Goal: Task Accomplishment & Management: Use online tool/utility

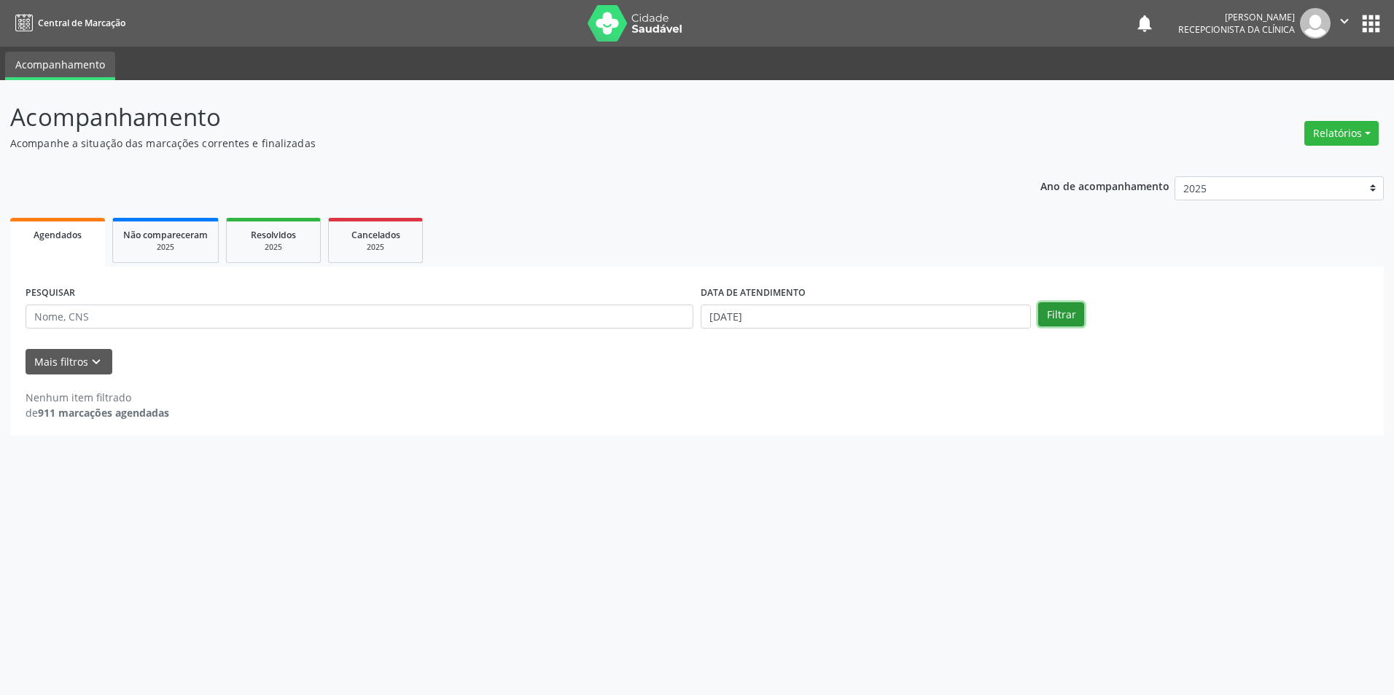
click at [1056, 311] on button "Filtrar" at bounding box center [1061, 314] width 46 height 25
click at [720, 321] on input "[DATE]" at bounding box center [865, 317] width 330 height 25
click at [741, 539] on span "1" at bounding box center [743, 537] width 28 height 28
type input "[DATE]"
click at [741, 539] on span "1" at bounding box center [743, 537] width 28 height 28
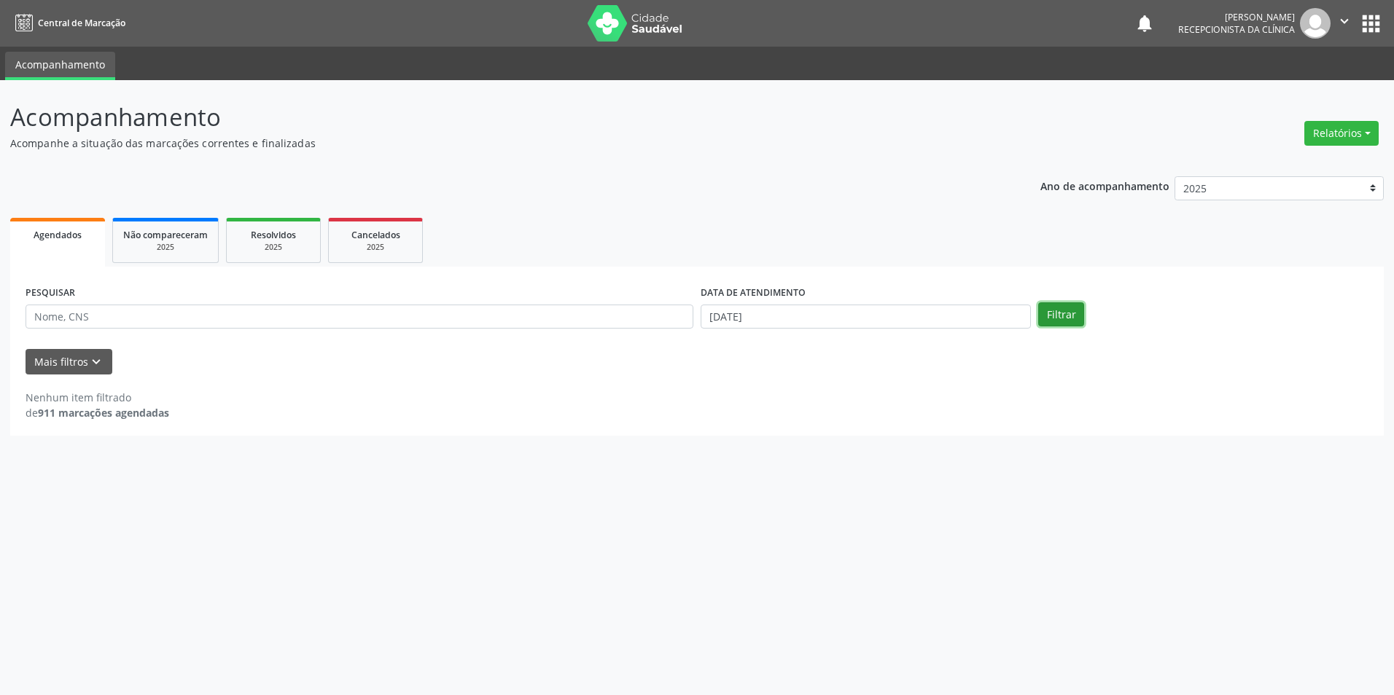
click at [1063, 316] on button "Filtrar" at bounding box center [1061, 314] width 46 height 25
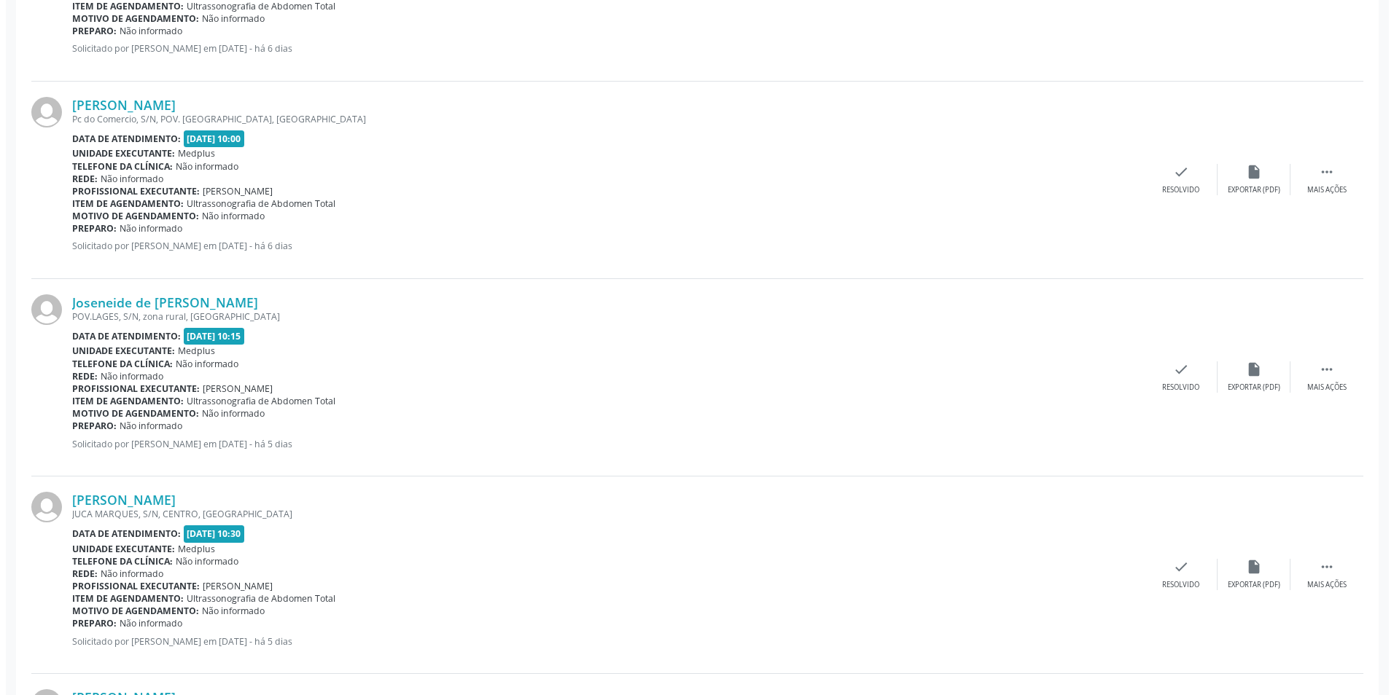
scroll to position [2114, 0]
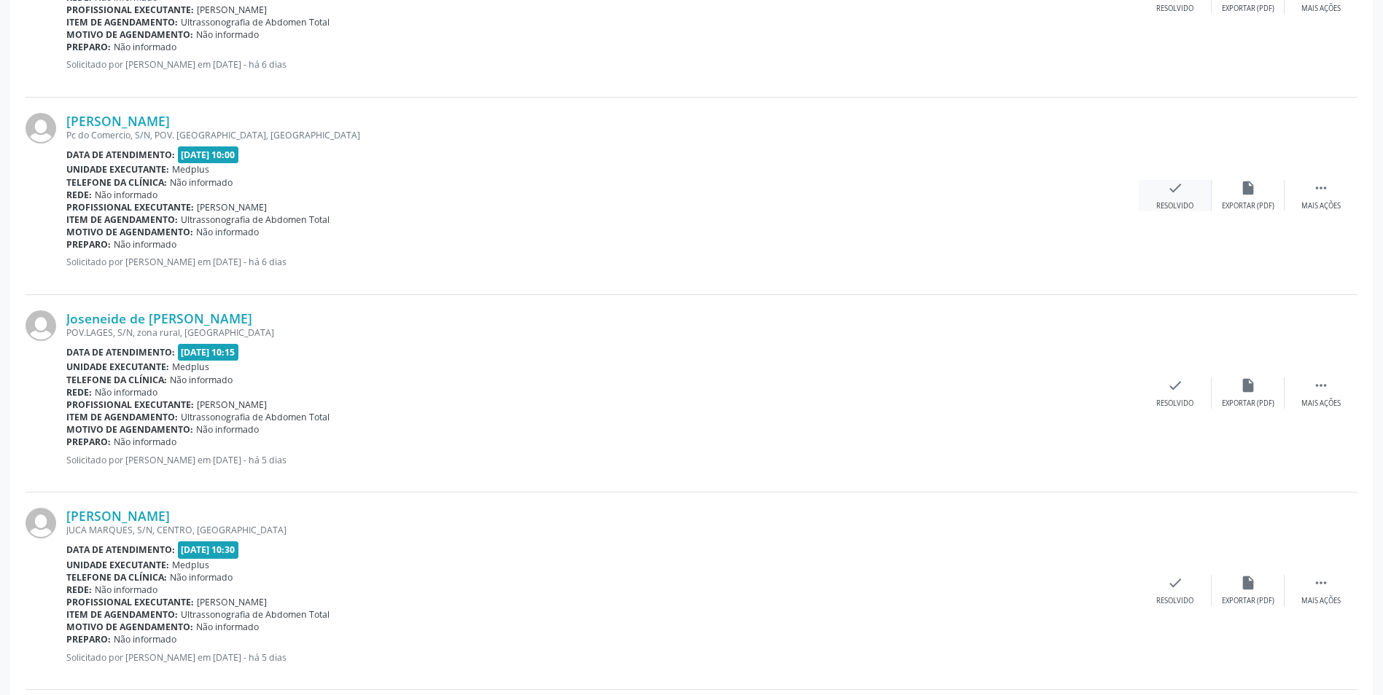
click at [1175, 190] on icon "check" at bounding box center [1175, 188] width 16 height 16
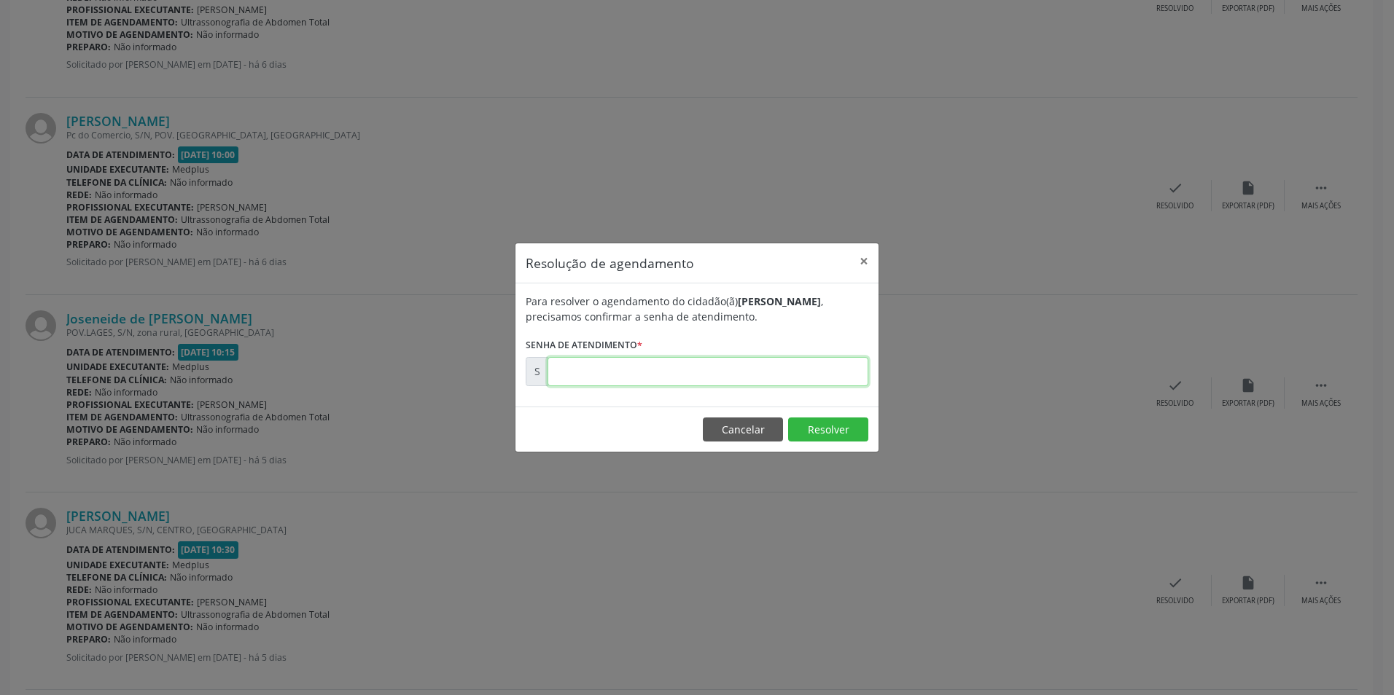
click at [794, 362] on input "text" at bounding box center [707, 371] width 321 height 29
type input "00173782"
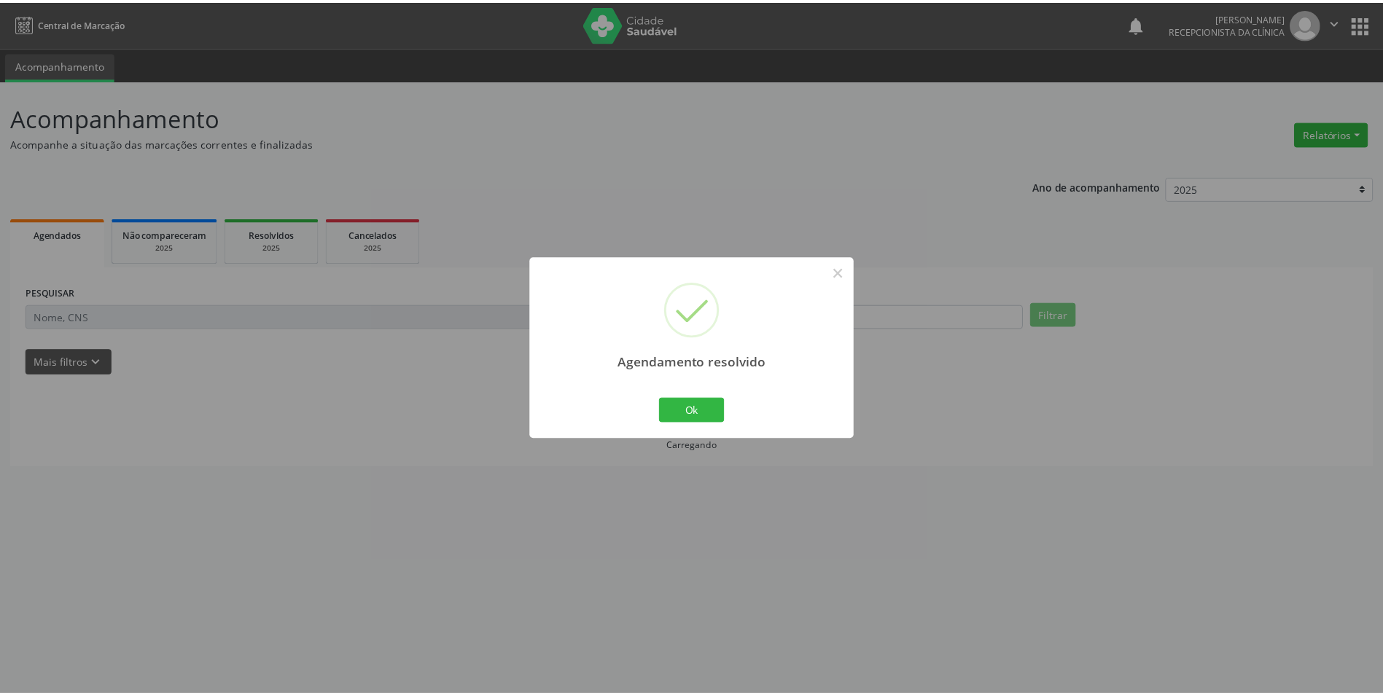
scroll to position [0, 0]
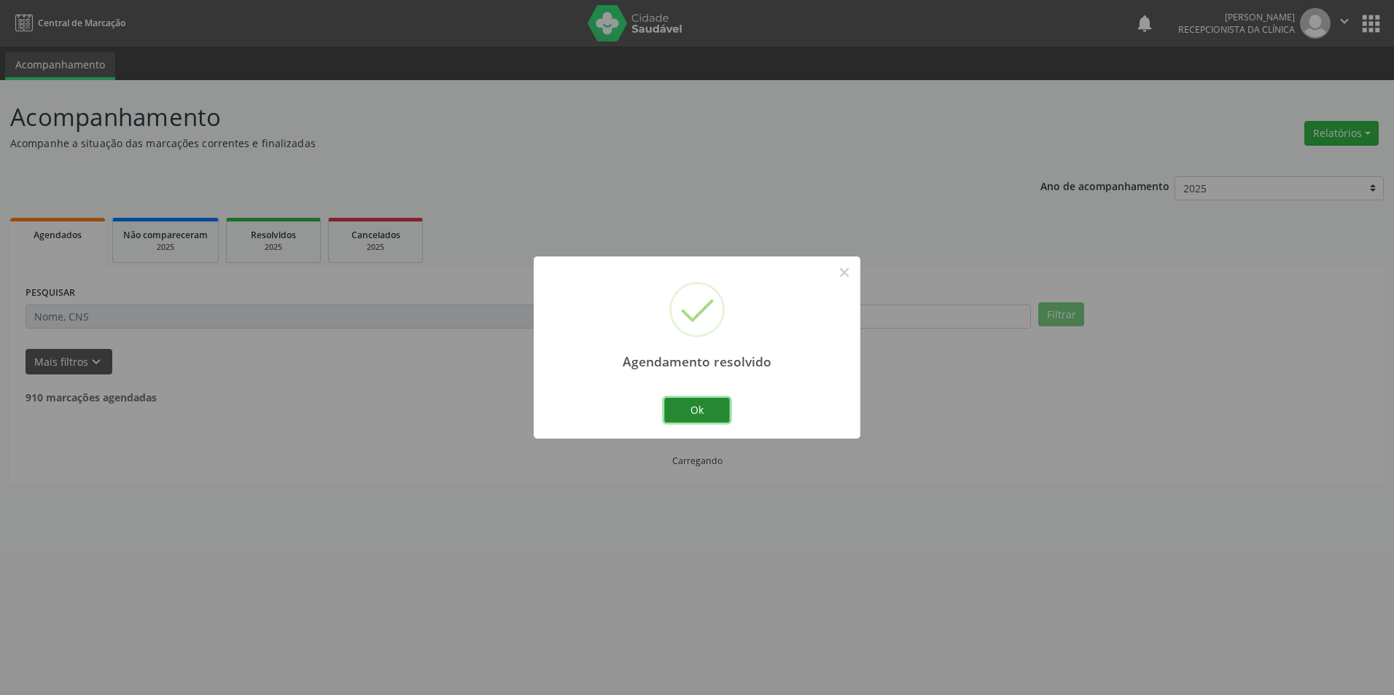
click at [694, 415] on button "Ok" at bounding box center [697, 410] width 66 height 25
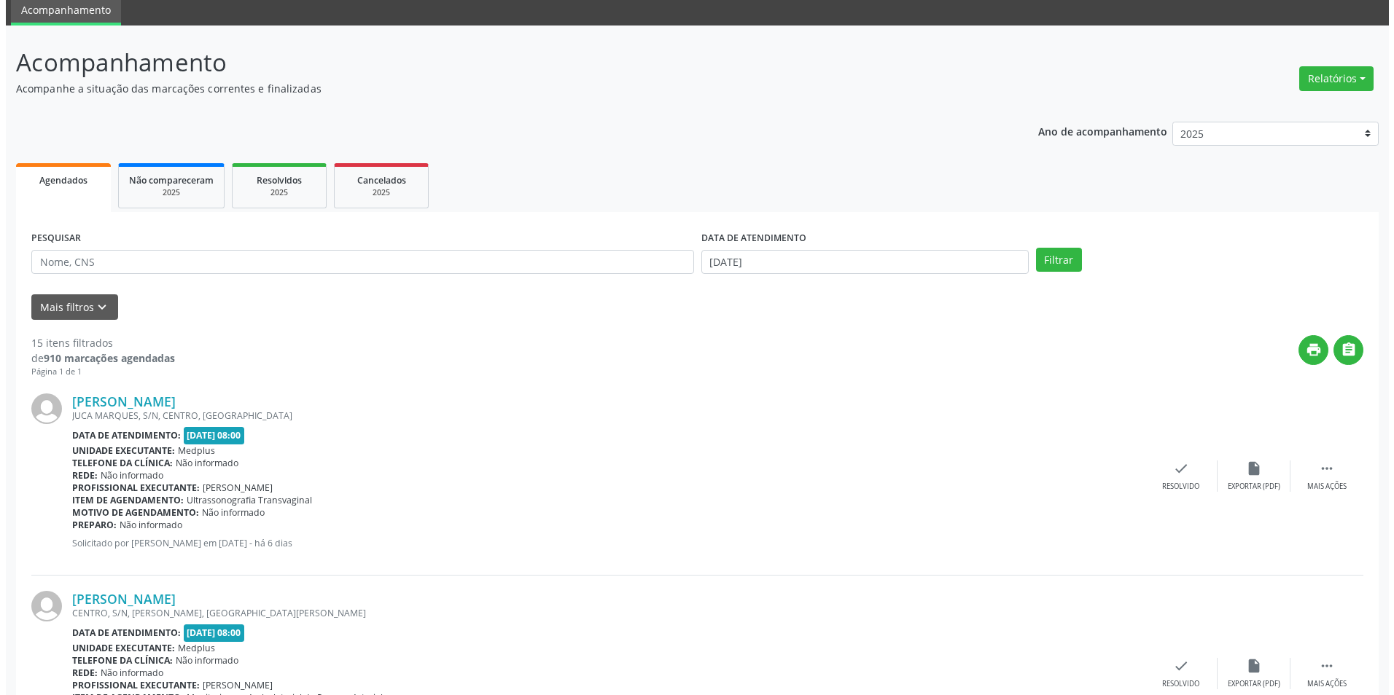
scroll to position [146, 0]
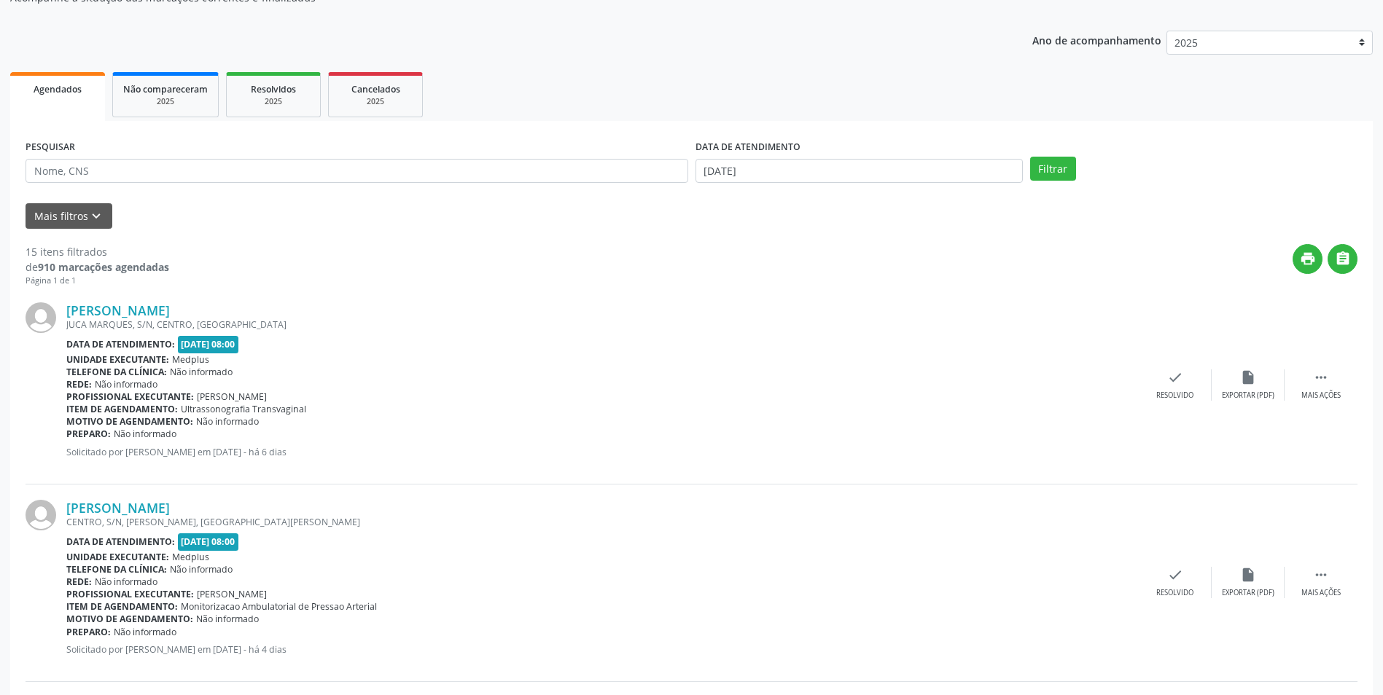
click at [1183, 365] on div "[PERSON_NAME] [GEOGRAPHIC_DATA], S/N, CENTRO, [GEOGRAPHIC_DATA] Data de atendim…" at bounding box center [692, 386] width 1332 height 198
click at [1177, 391] on div "Resolvido" at bounding box center [1174, 396] width 37 height 10
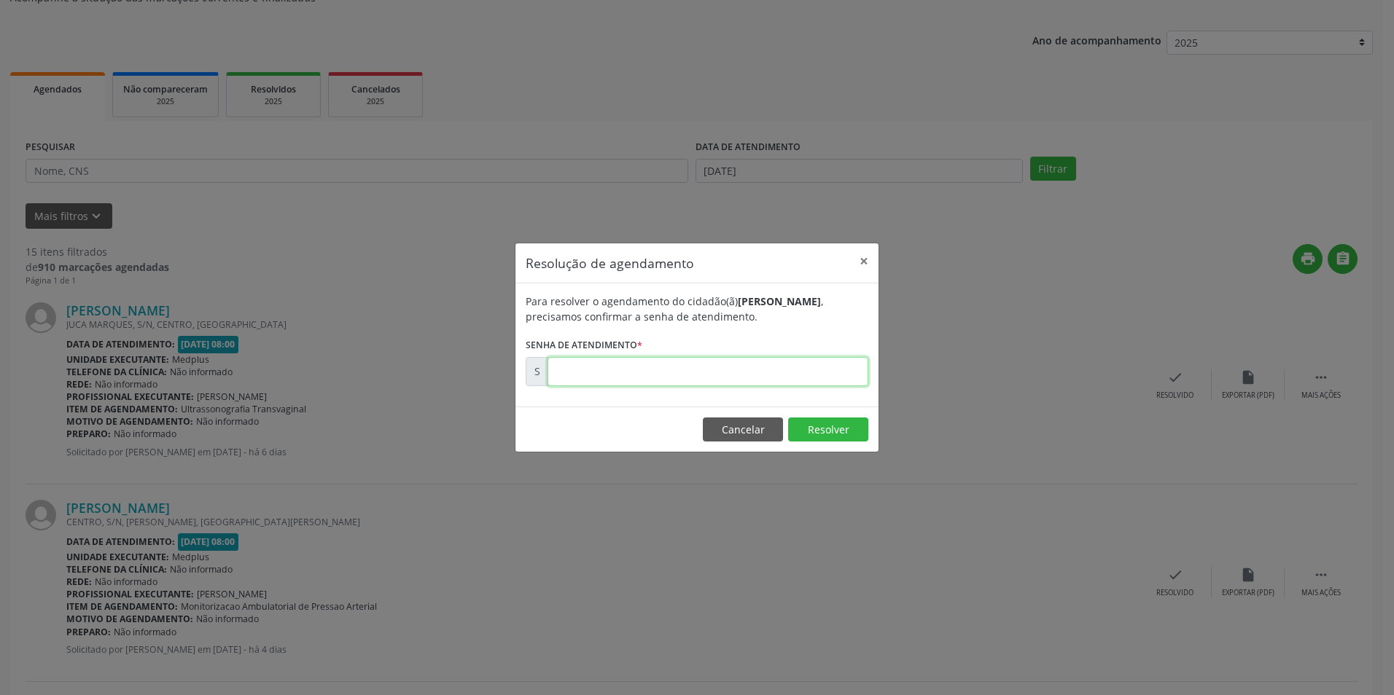
click at [783, 373] on input "text" at bounding box center [707, 371] width 321 height 29
type input "00173768"
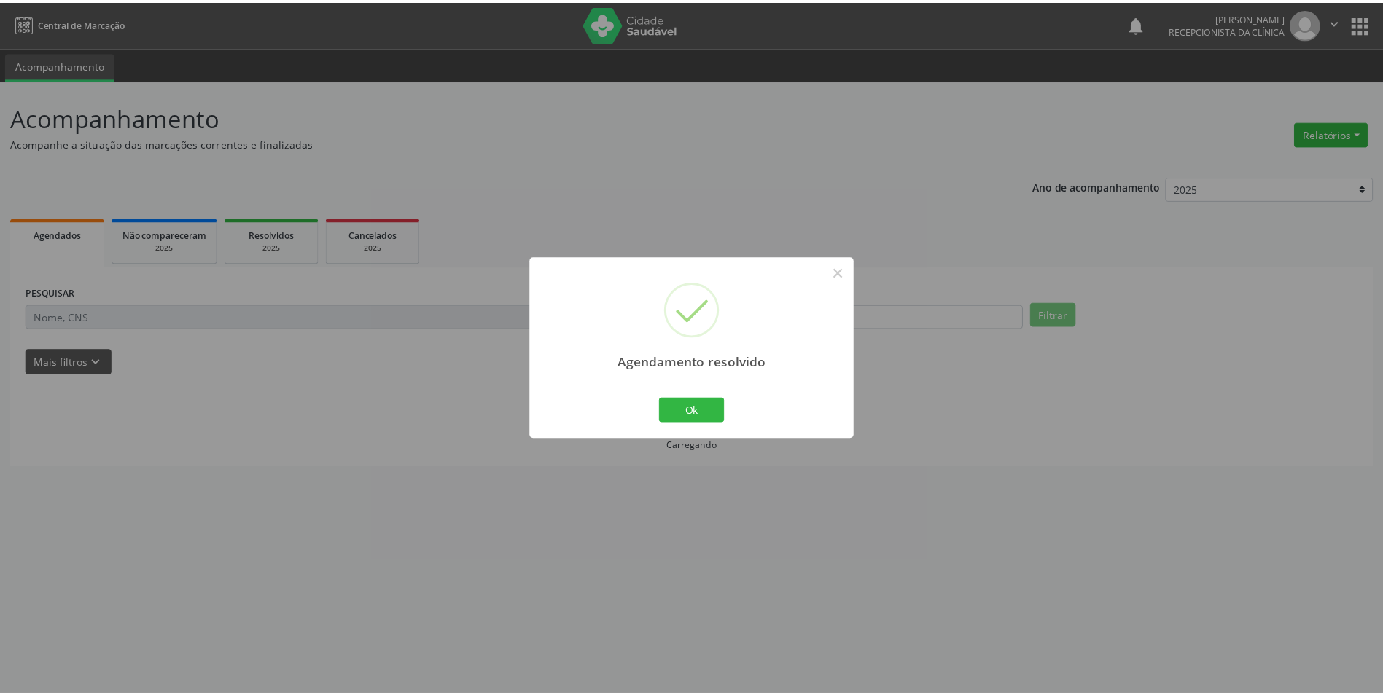
scroll to position [0, 0]
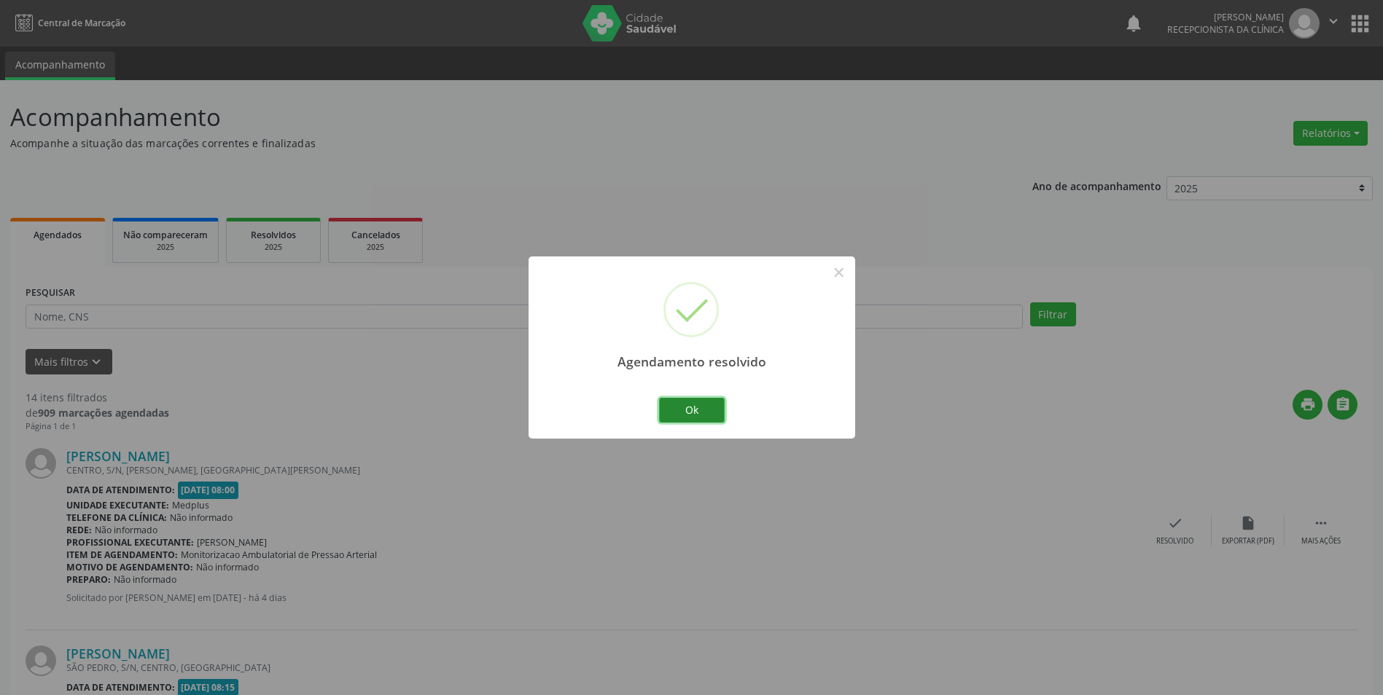
click at [719, 405] on button "Ok" at bounding box center [692, 410] width 66 height 25
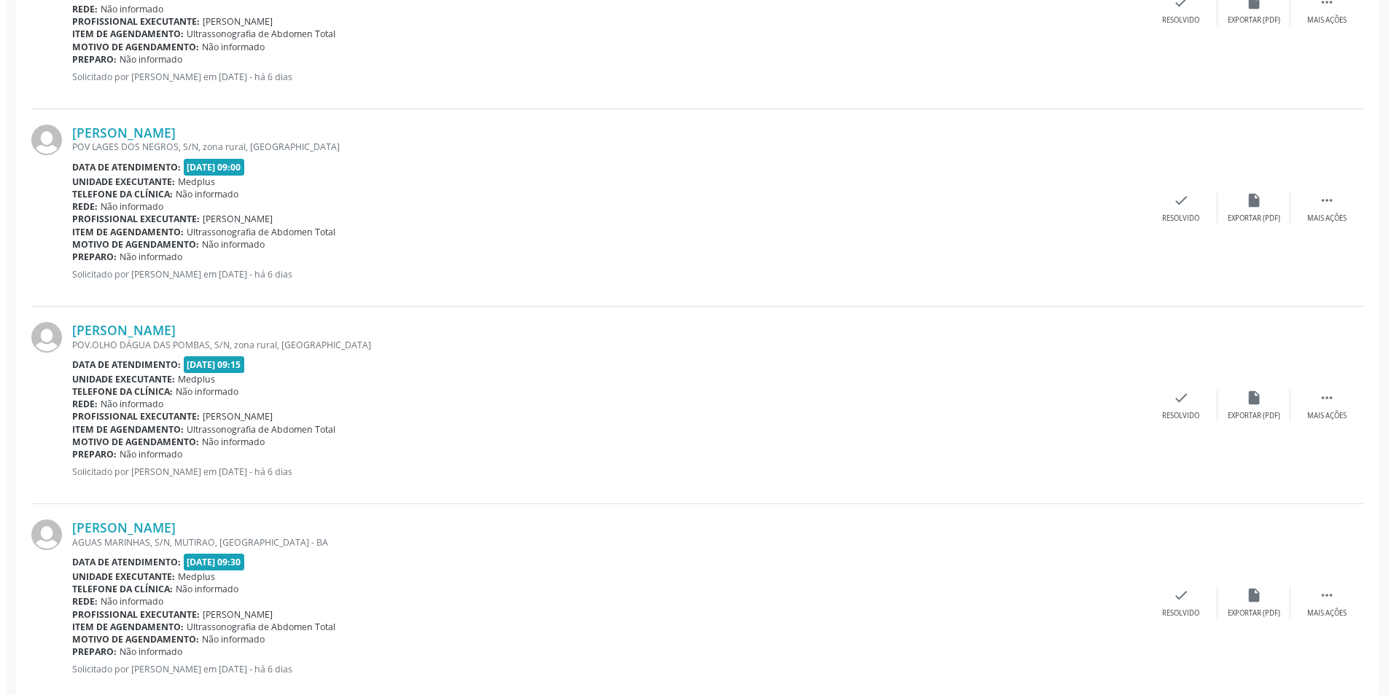
scroll to position [1093, 0]
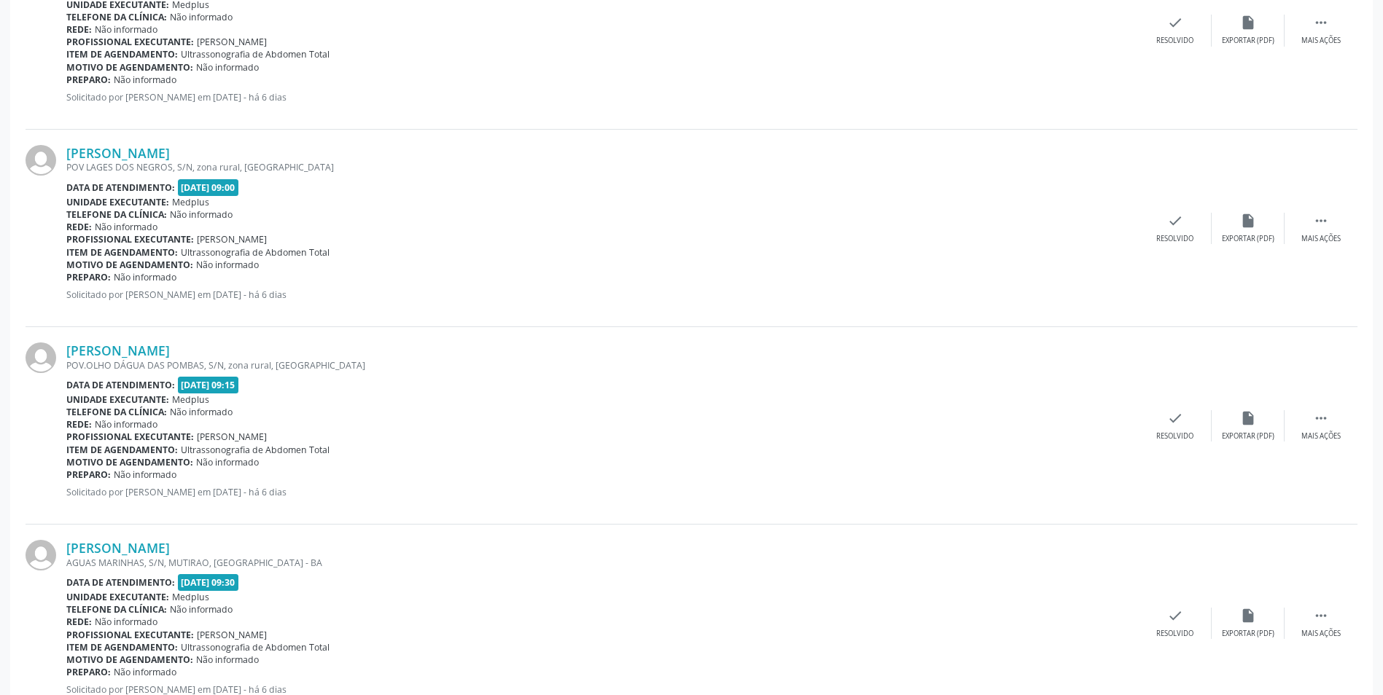
click at [1180, 359] on div "[PERSON_NAME] POV.OLHO DÁGUA DAS POMBAS, S/N, zona rural, [GEOGRAPHIC_DATA] Dat…" at bounding box center [692, 426] width 1332 height 198
click at [1176, 426] on div "check Resolvido" at bounding box center [1175, 425] width 73 height 31
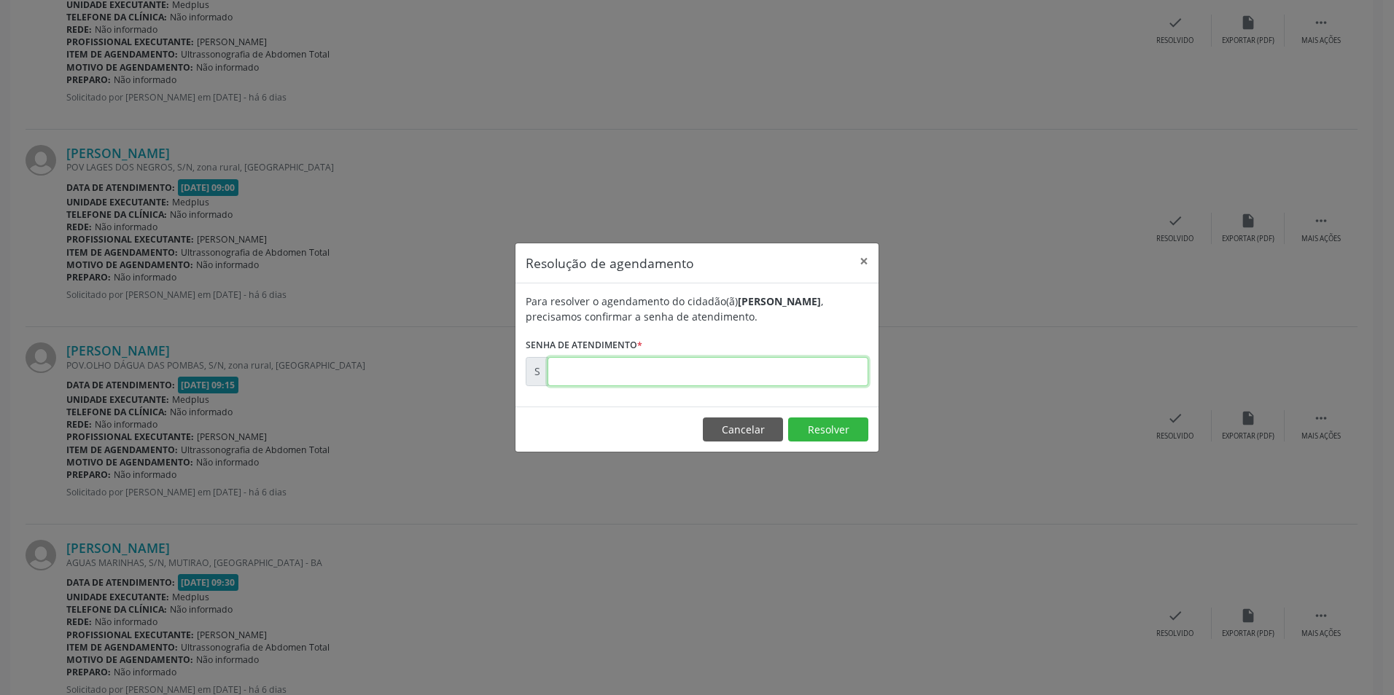
click at [771, 373] on input "text" at bounding box center [707, 371] width 321 height 29
type input "00173778"
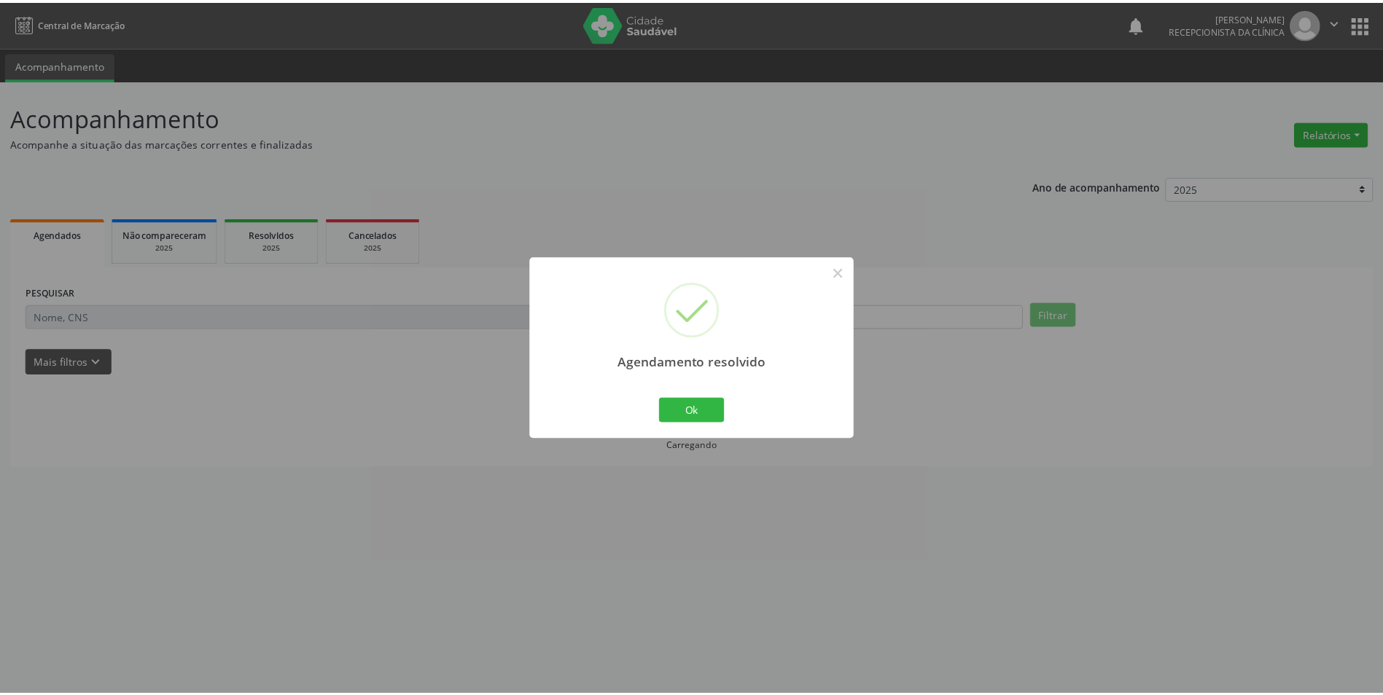
scroll to position [0, 0]
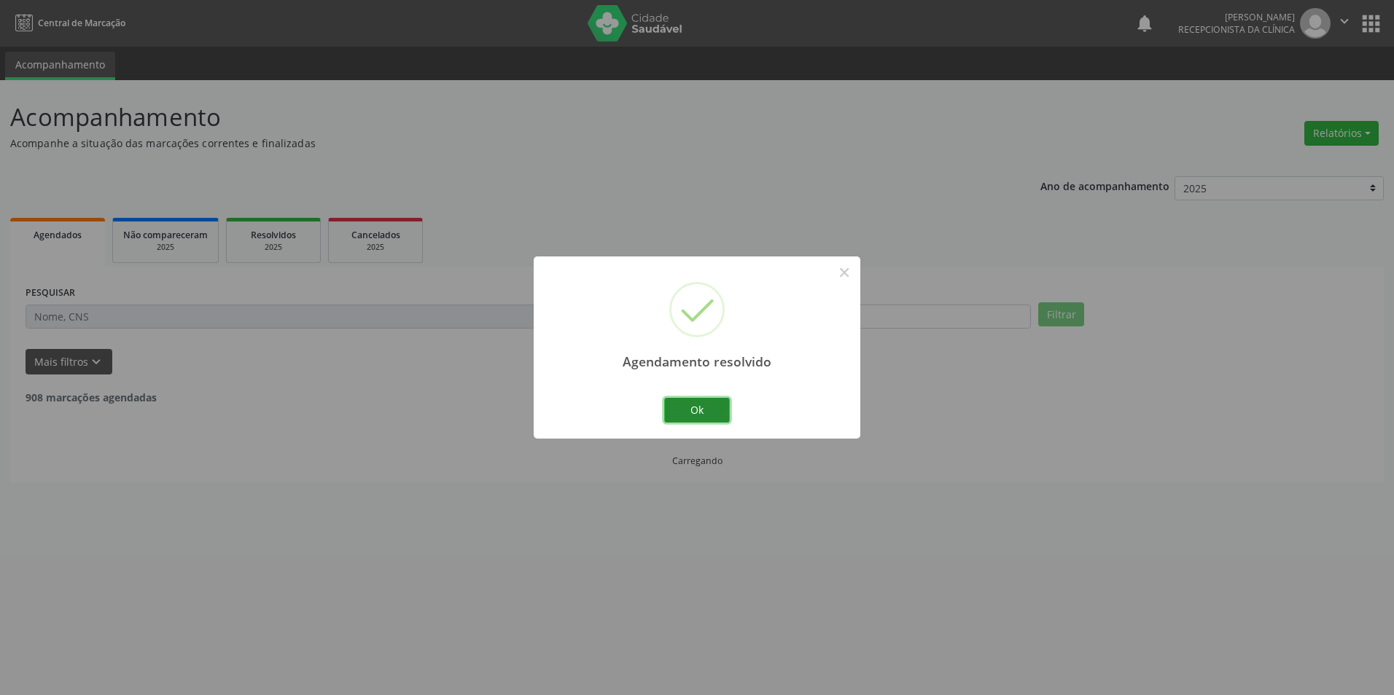
click at [706, 408] on button "Ok" at bounding box center [697, 410] width 66 height 25
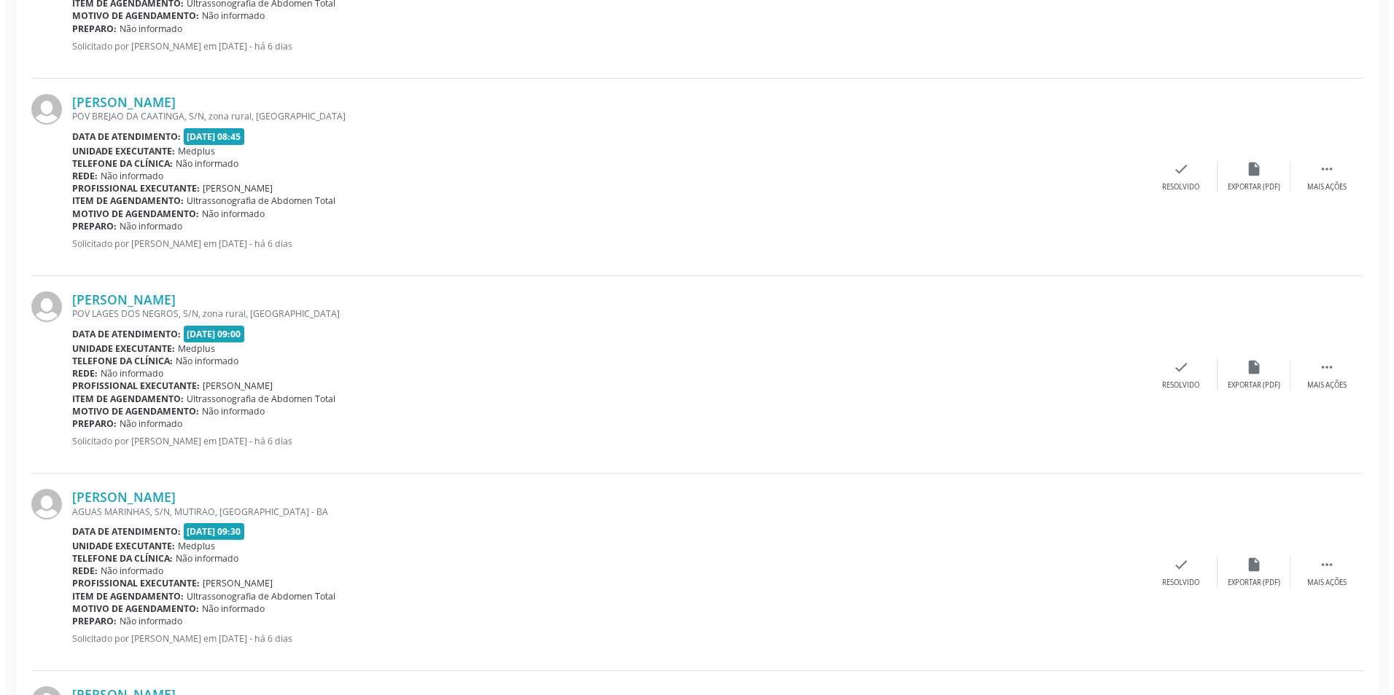
scroll to position [948, 0]
click at [1180, 381] on div "Resolvido" at bounding box center [1174, 385] width 37 height 10
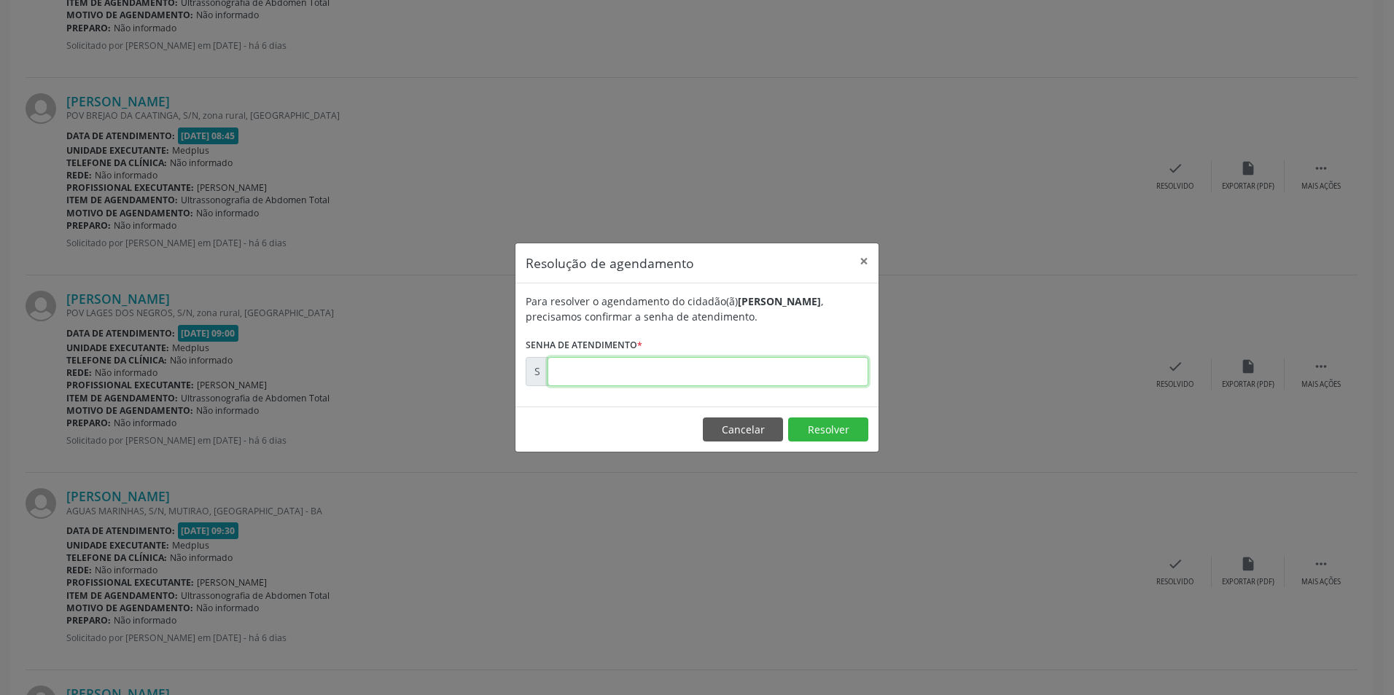
click at [753, 372] on input "text" at bounding box center [707, 371] width 321 height 29
type input "00173777"
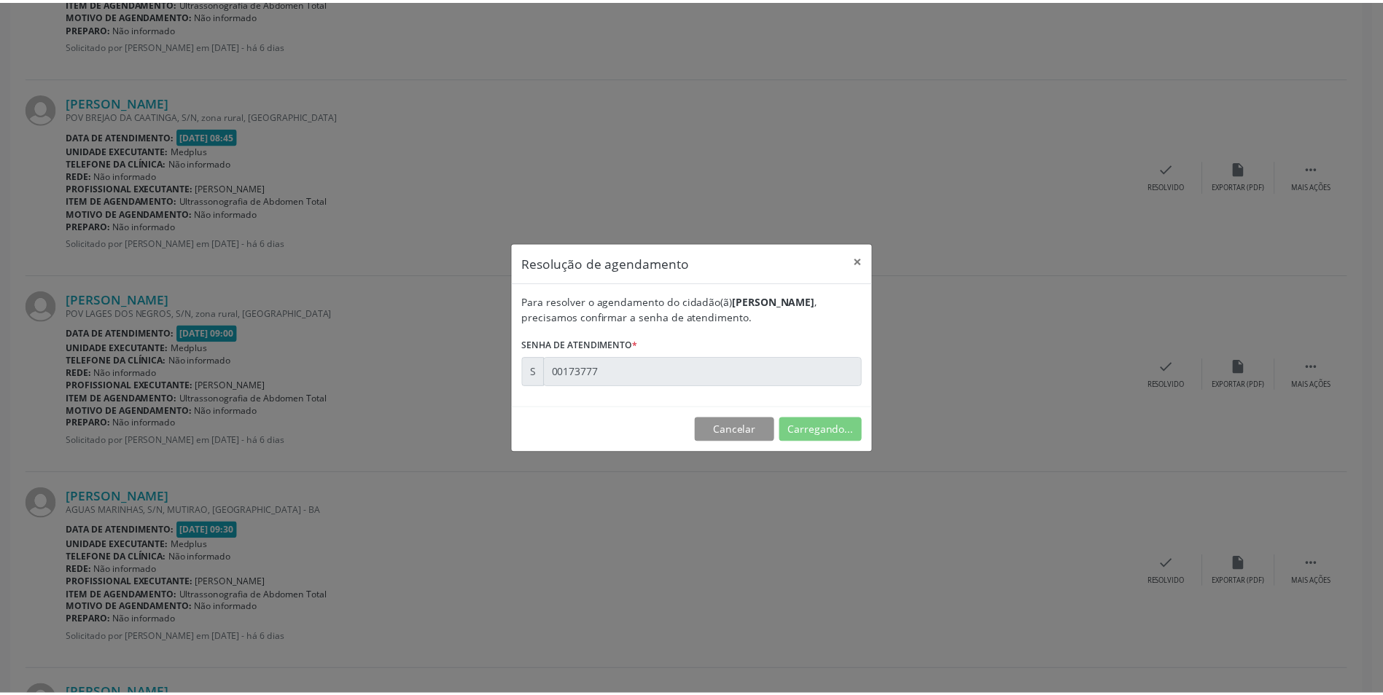
scroll to position [0, 0]
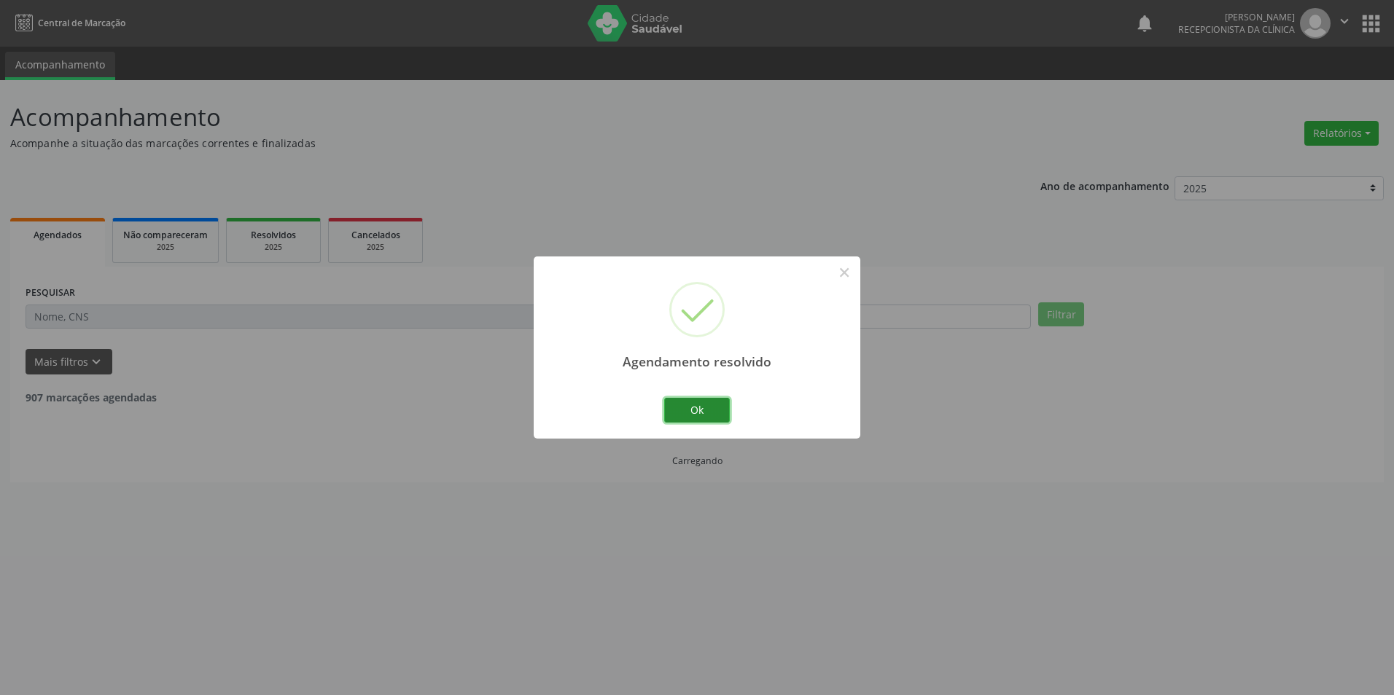
click at [677, 413] on button "Ok" at bounding box center [697, 410] width 66 height 25
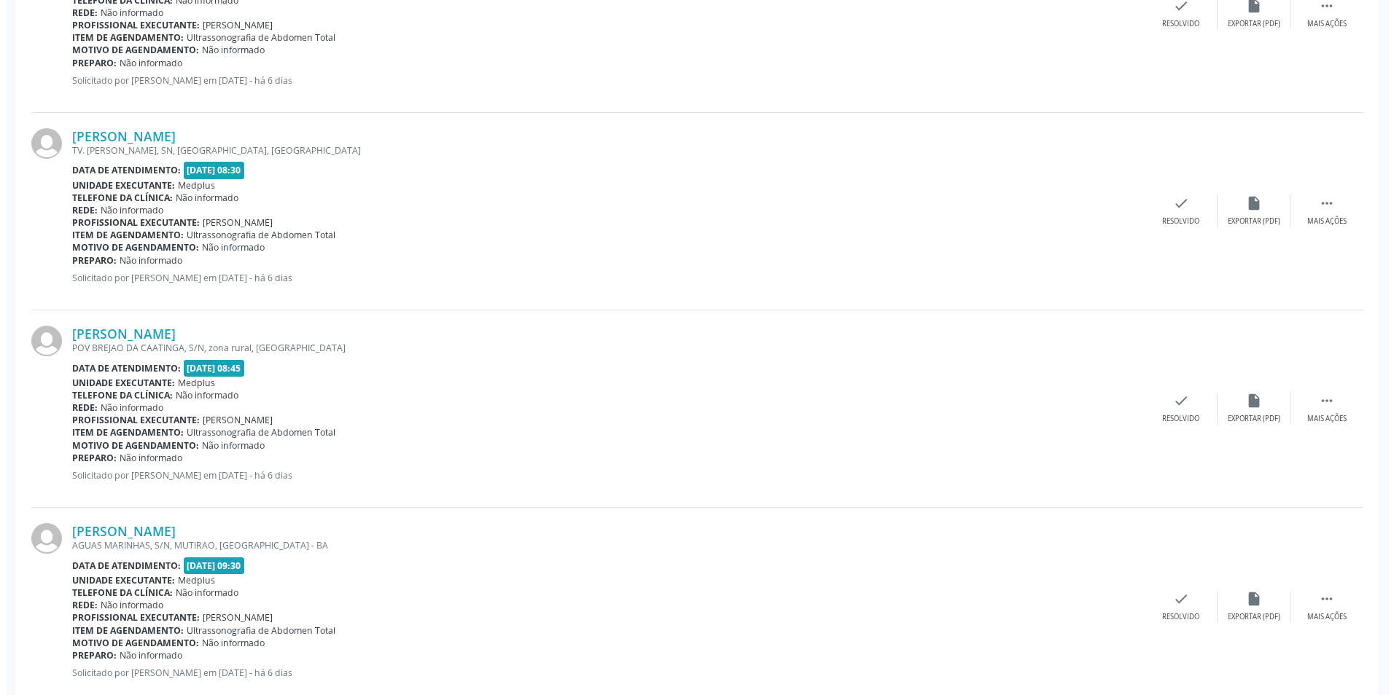
scroll to position [729, 0]
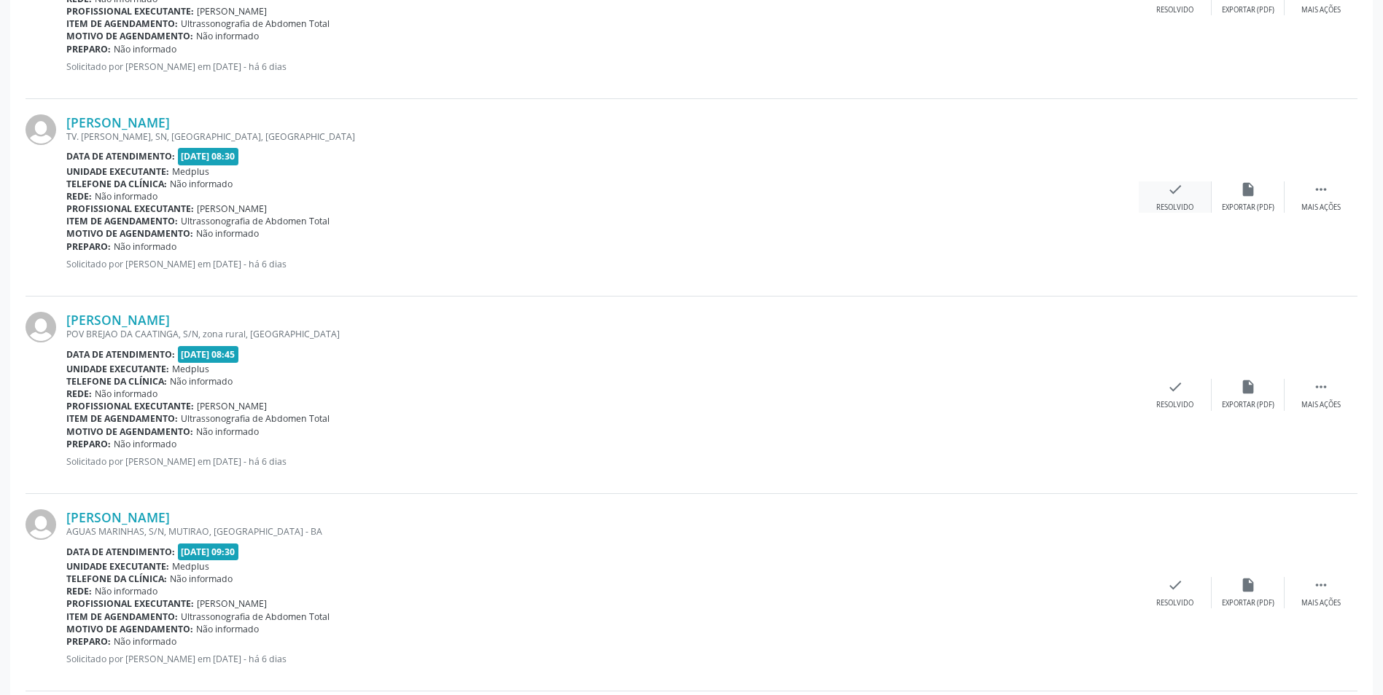
click at [1167, 202] on div "check Resolvido" at bounding box center [1175, 196] width 73 height 31
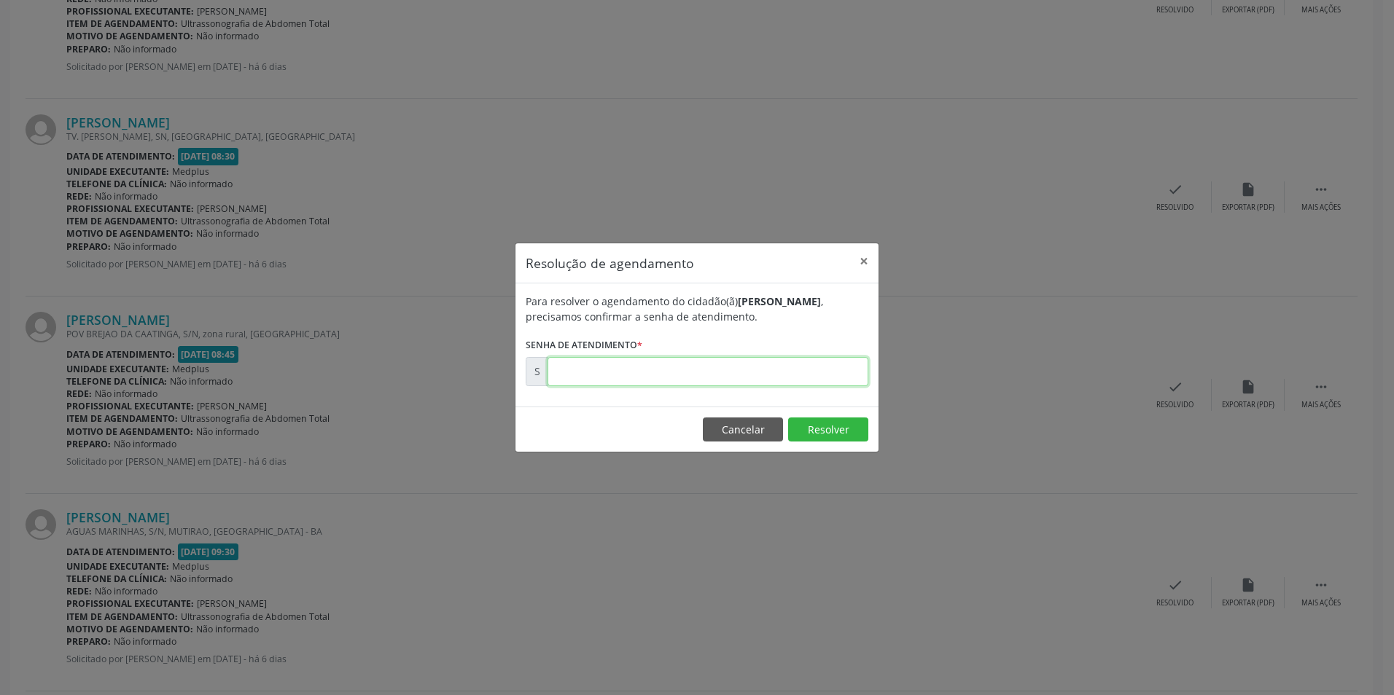
click at [791, 372] on input "text" at bounding box center [707, 371] width 321 height 29
type input "00173775"
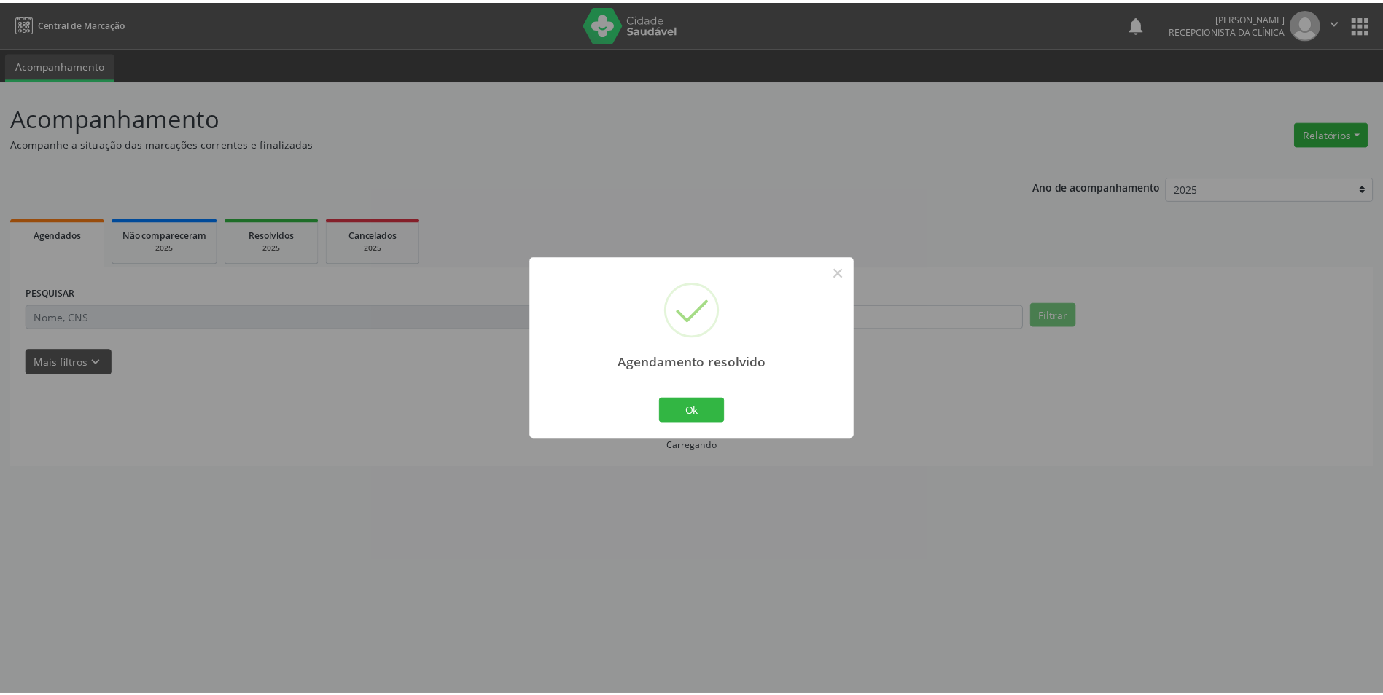
scroll to position [0, 0]
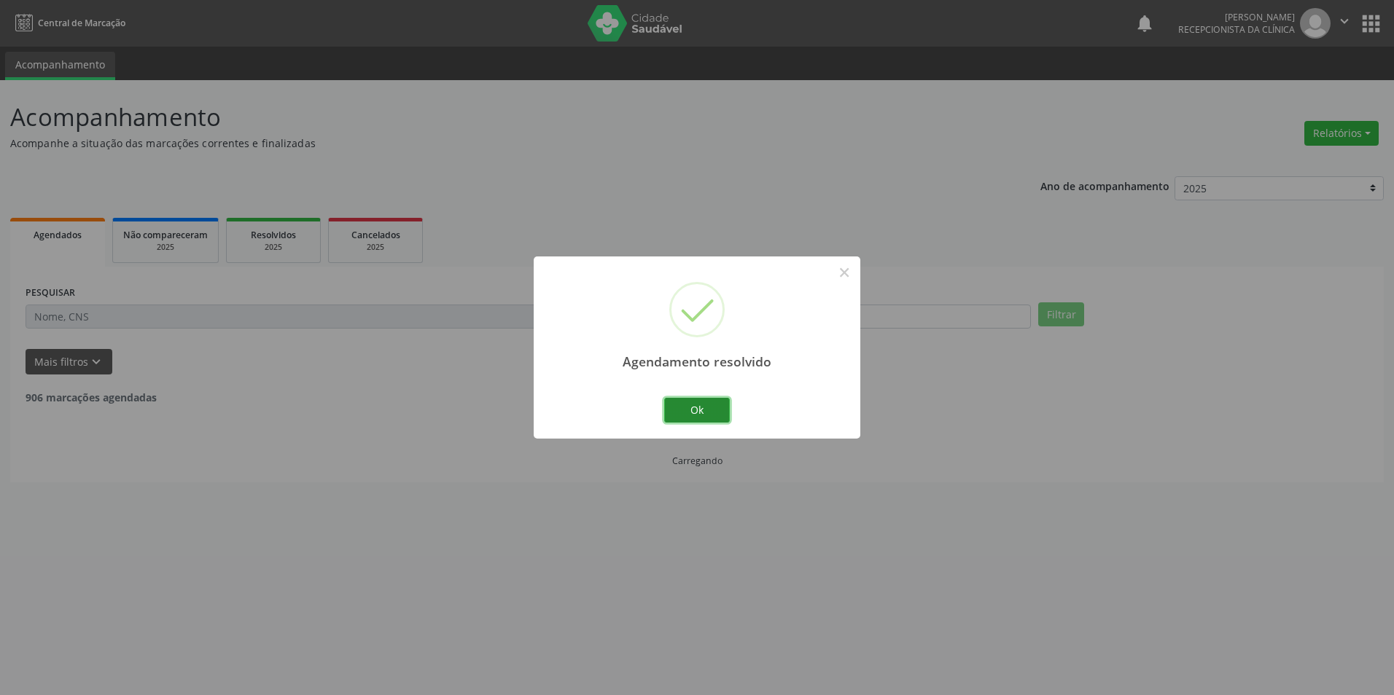
click at [709, 415] on button "Ok" at bounding box center [697, 410] width 66 height 25
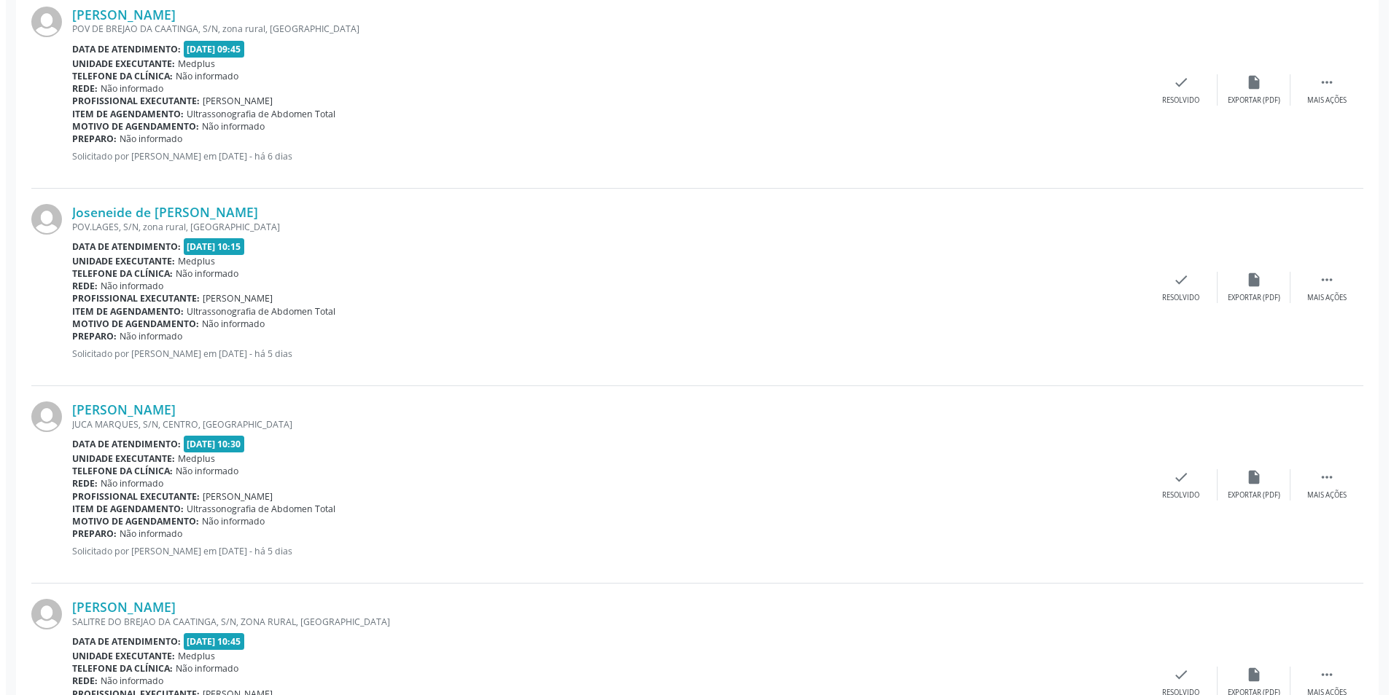
scroll to position [1239, 0]
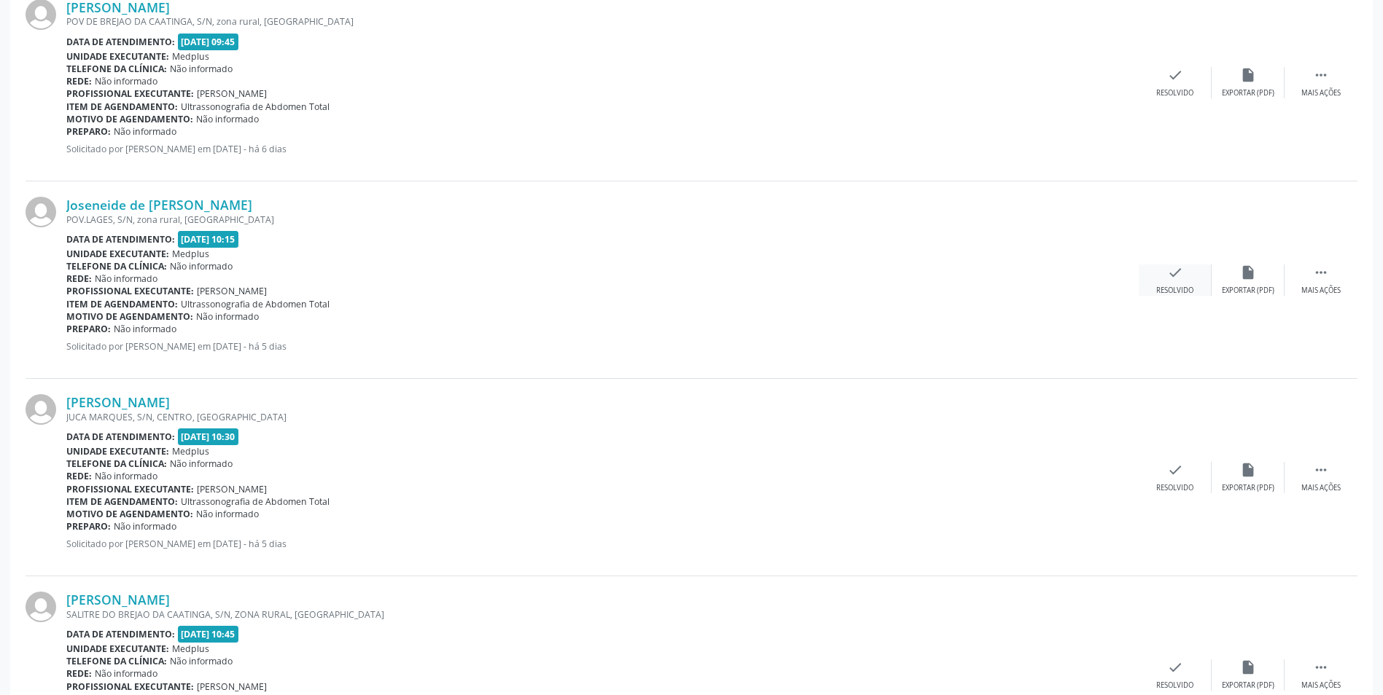
click at [1179, 275] on icon "check" at bounding box center [1175, 273] width 16 height 16
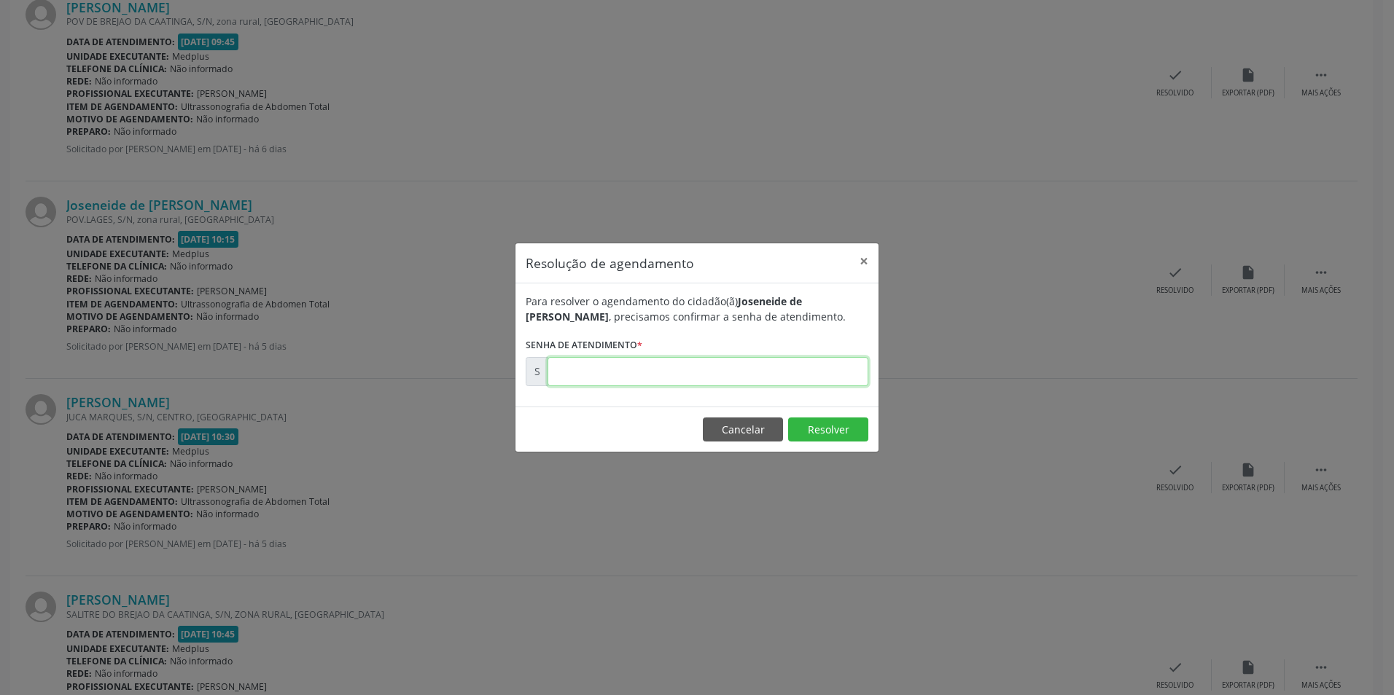
click at [743, 357] on input "text" at bounding box center [707, 371] width 321 height 29
type input "00173912"
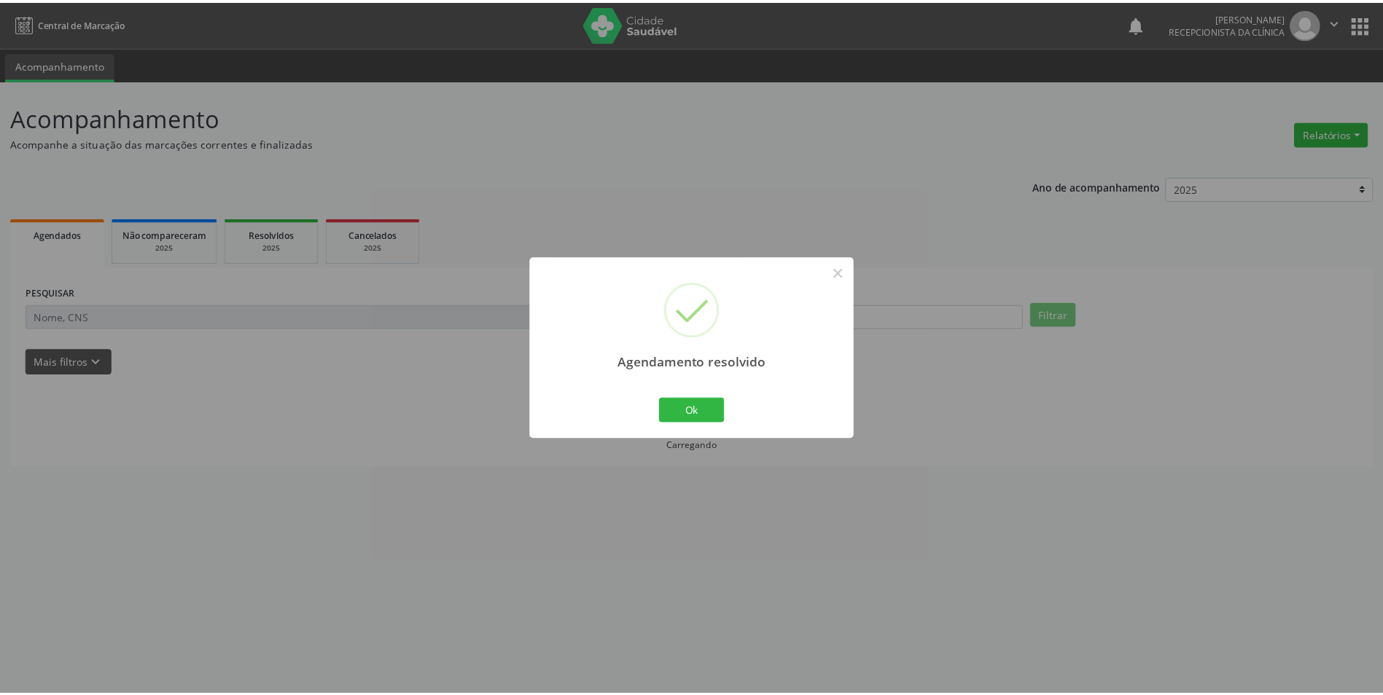
scroll to position [0, 0]
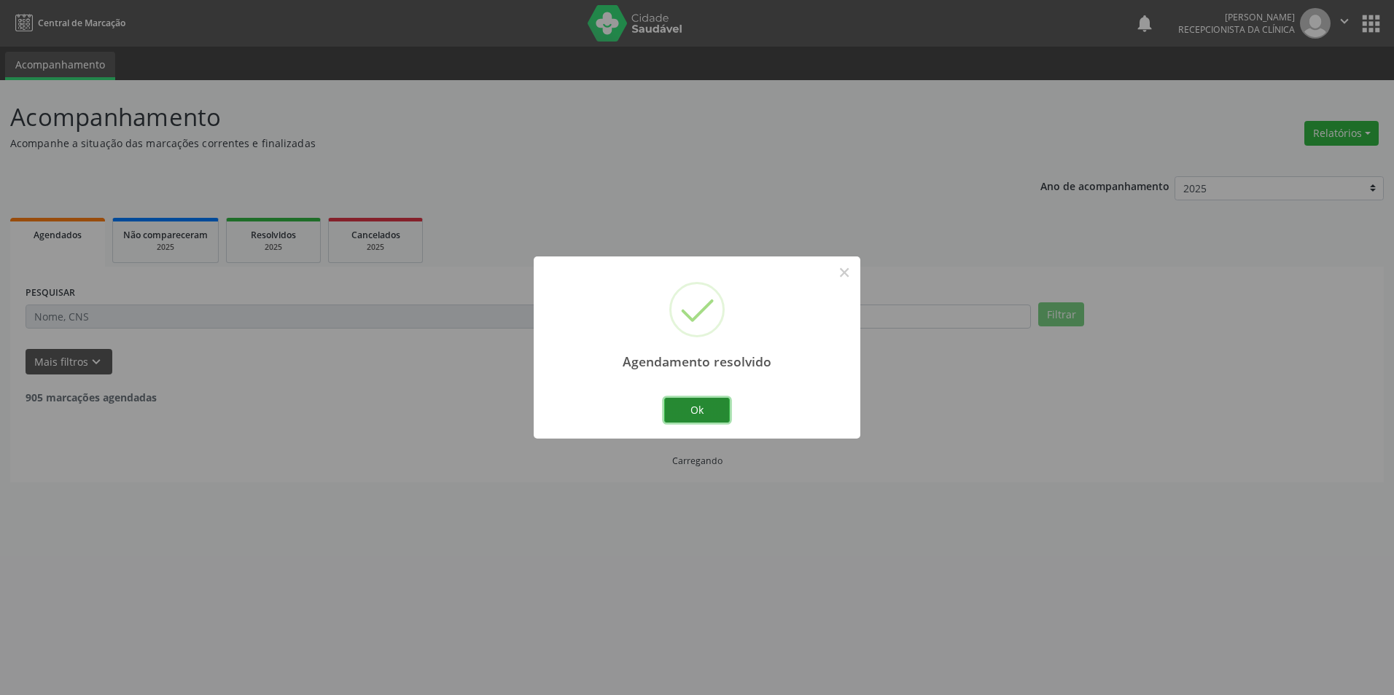
click at [705, 416] on button "Ok" at bounding box center [697, 410] width 66 height 25
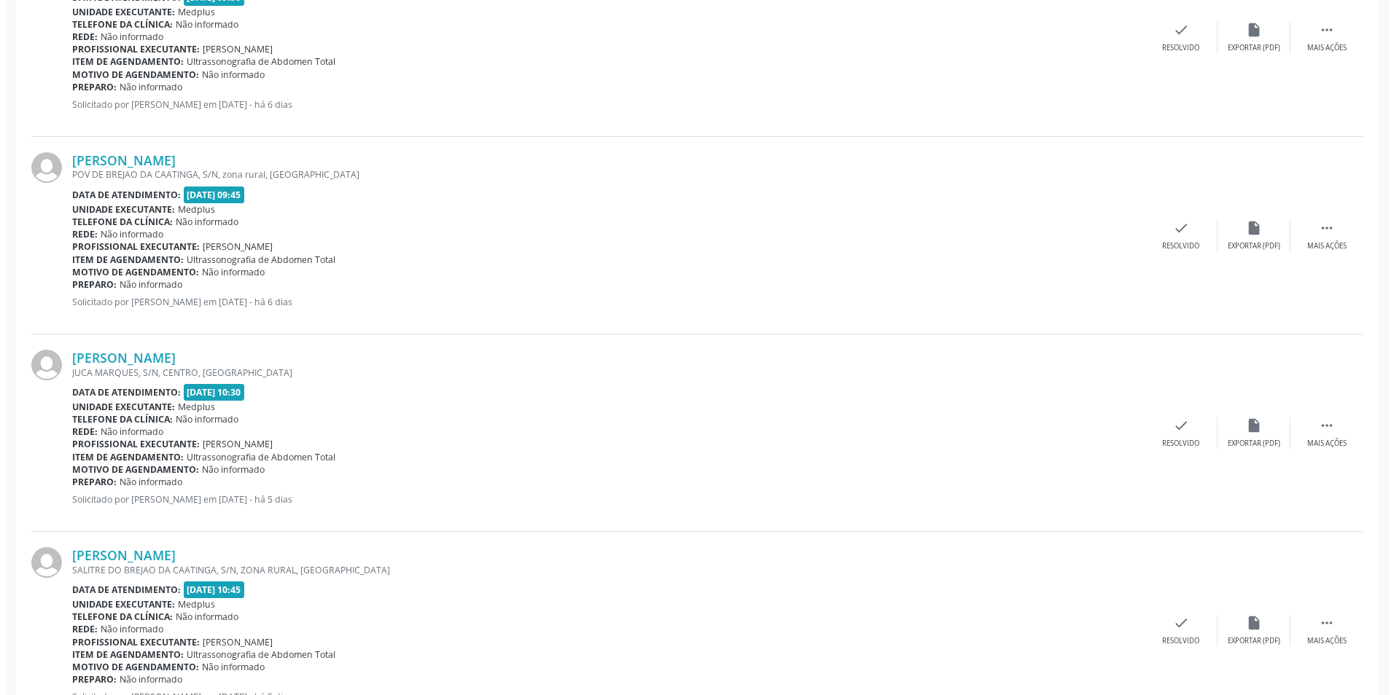
scroll to position [1093, 0]
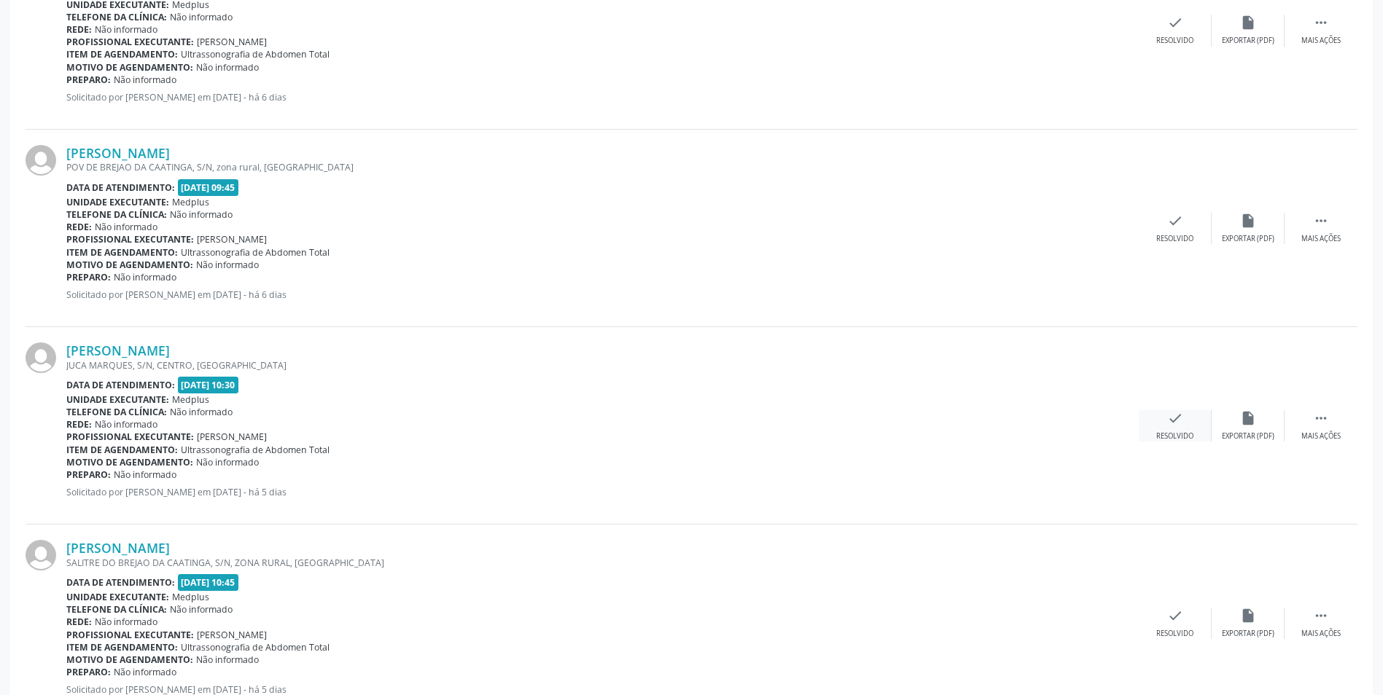
click at [1182, 434] on div "Resolvido" at bounding box center [1174, 437] width 37 height 10
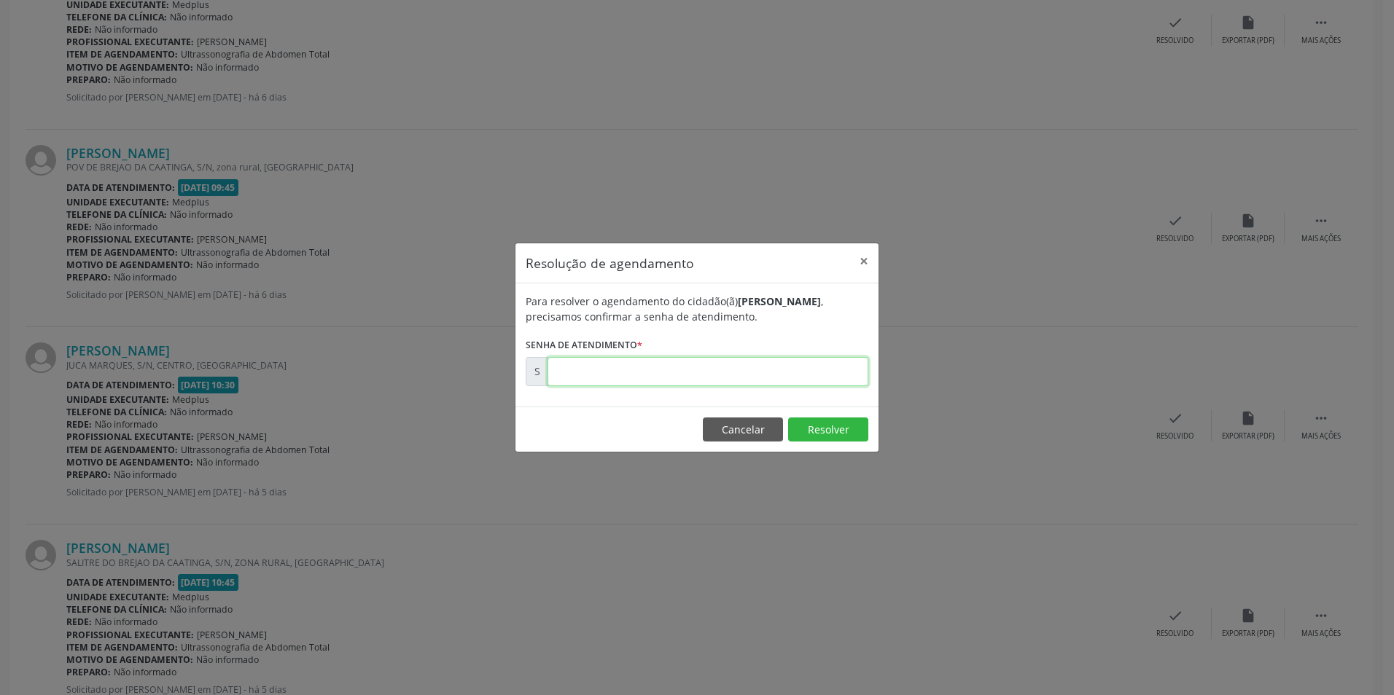
click at [737, 368] on input "text" at bounding box center [707, 371] width 321 height 29
type input "00173913"
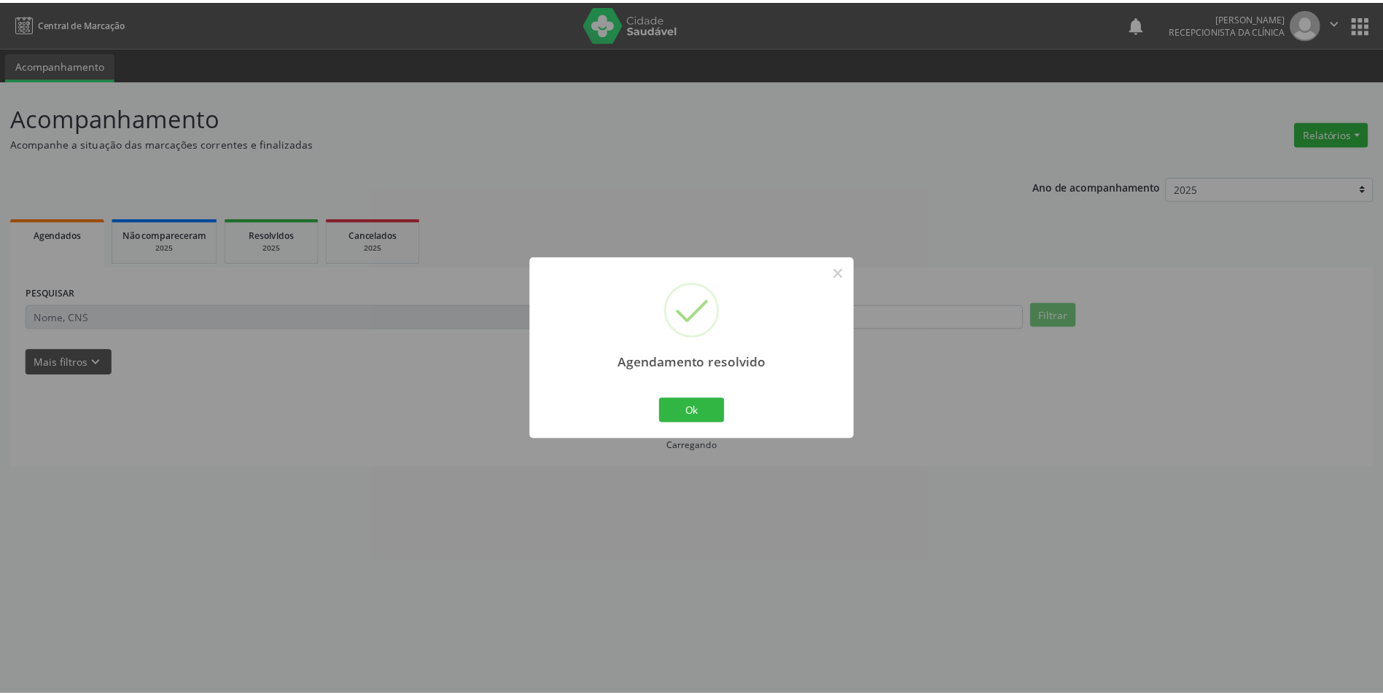
scroll to position [0, 0]
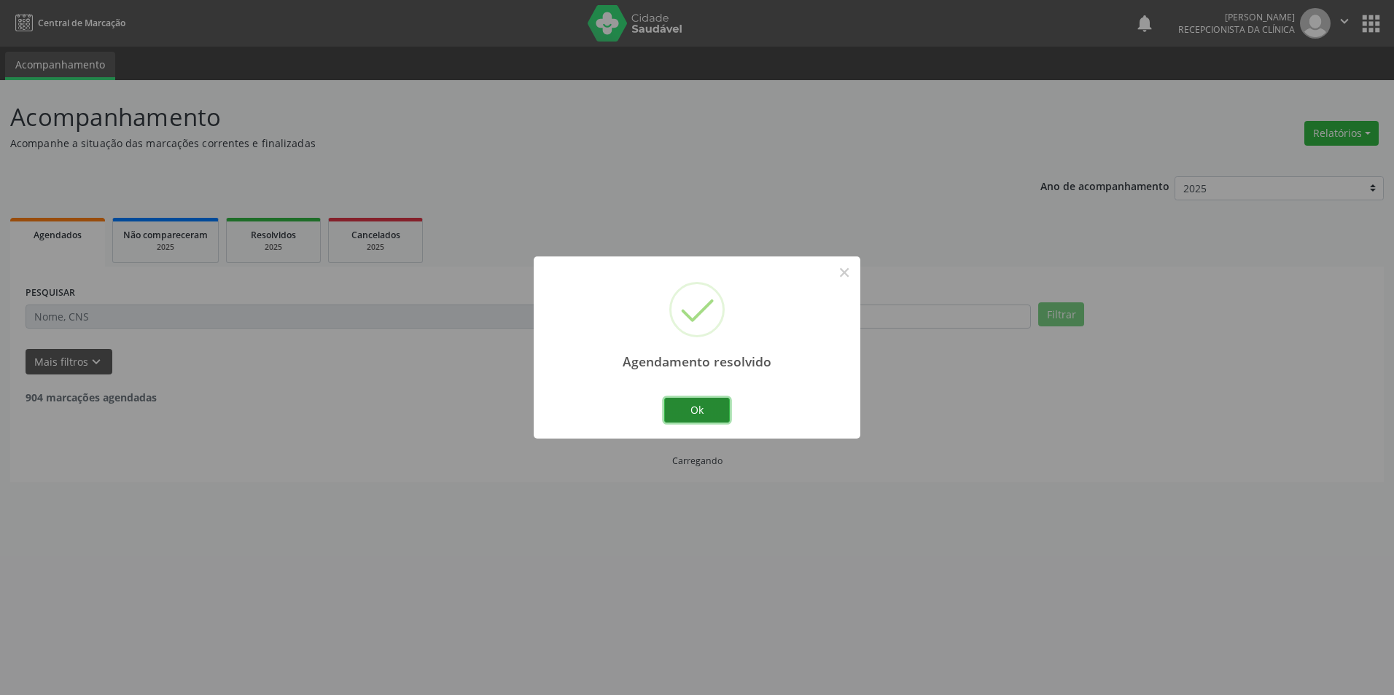
click at [684, 409] on button "Ok" at bounding box center [697, 410] width 66 height 25
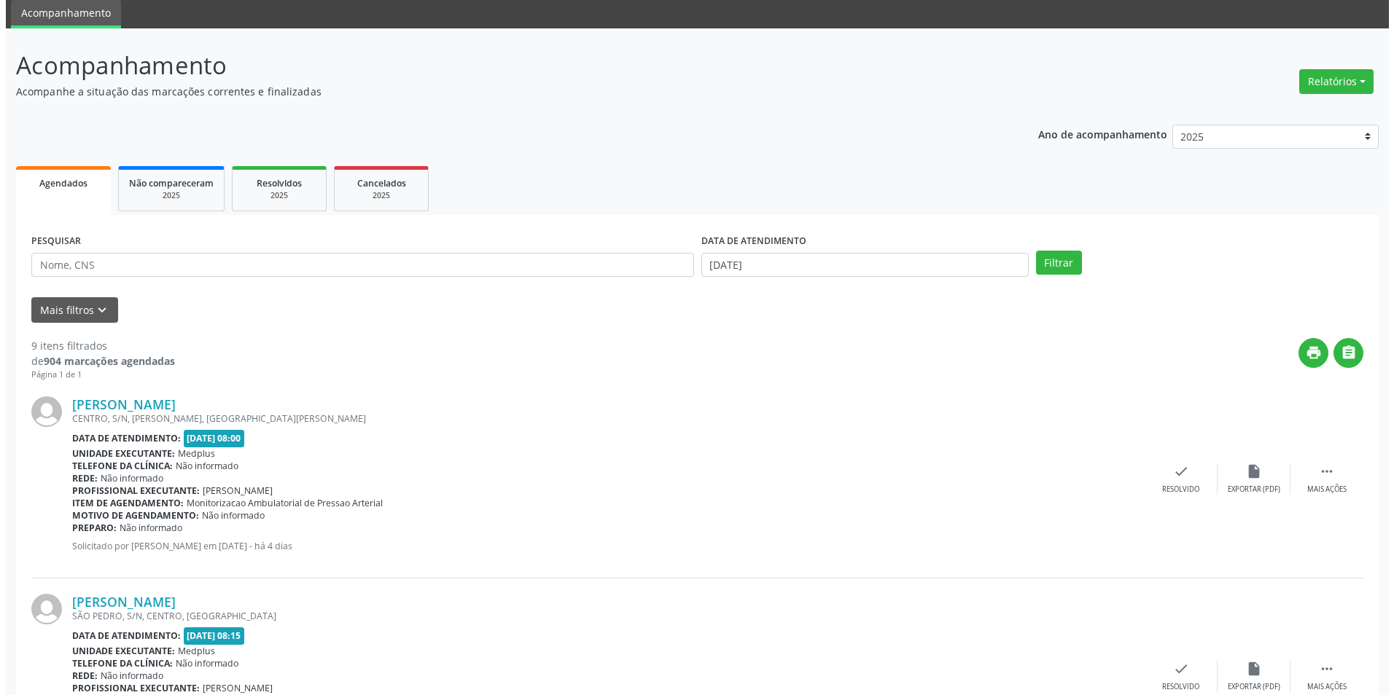
scroll to position [219, 0]
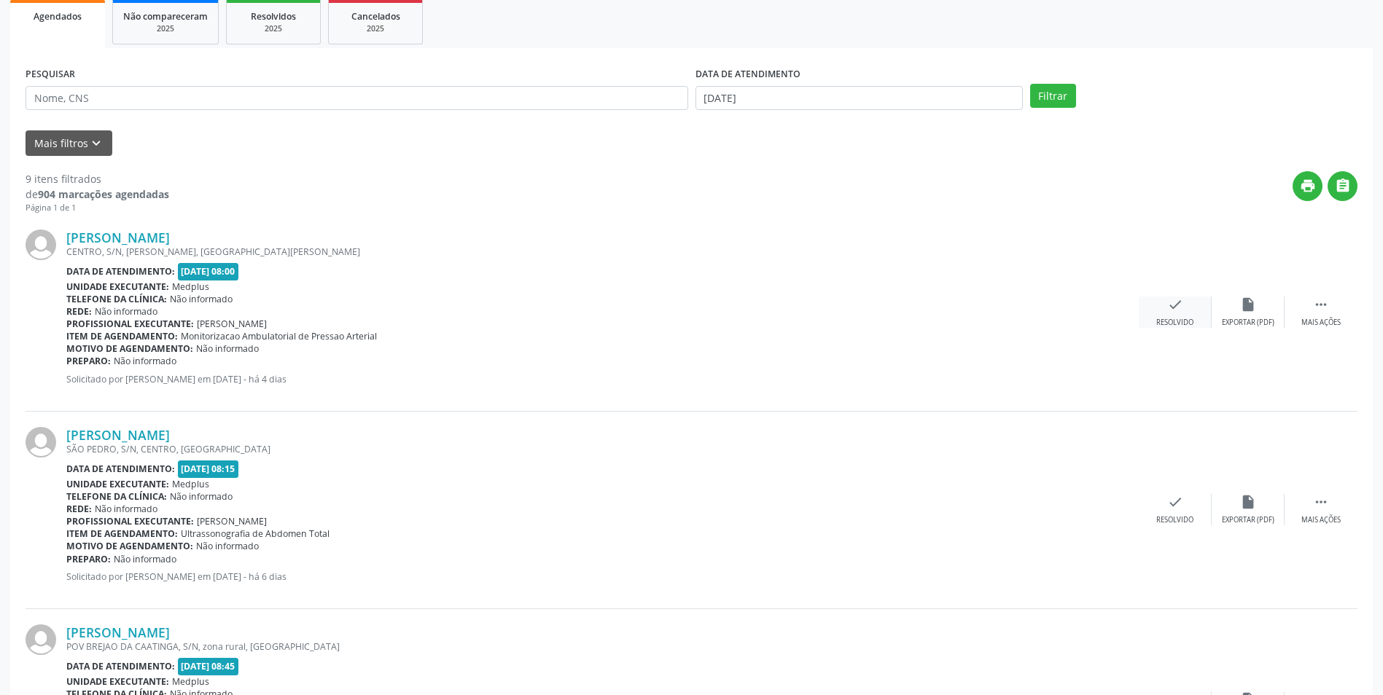
click at [1154, 313] on div "check Resolvido" at bounding box center [1175, 312] width 73 height 31
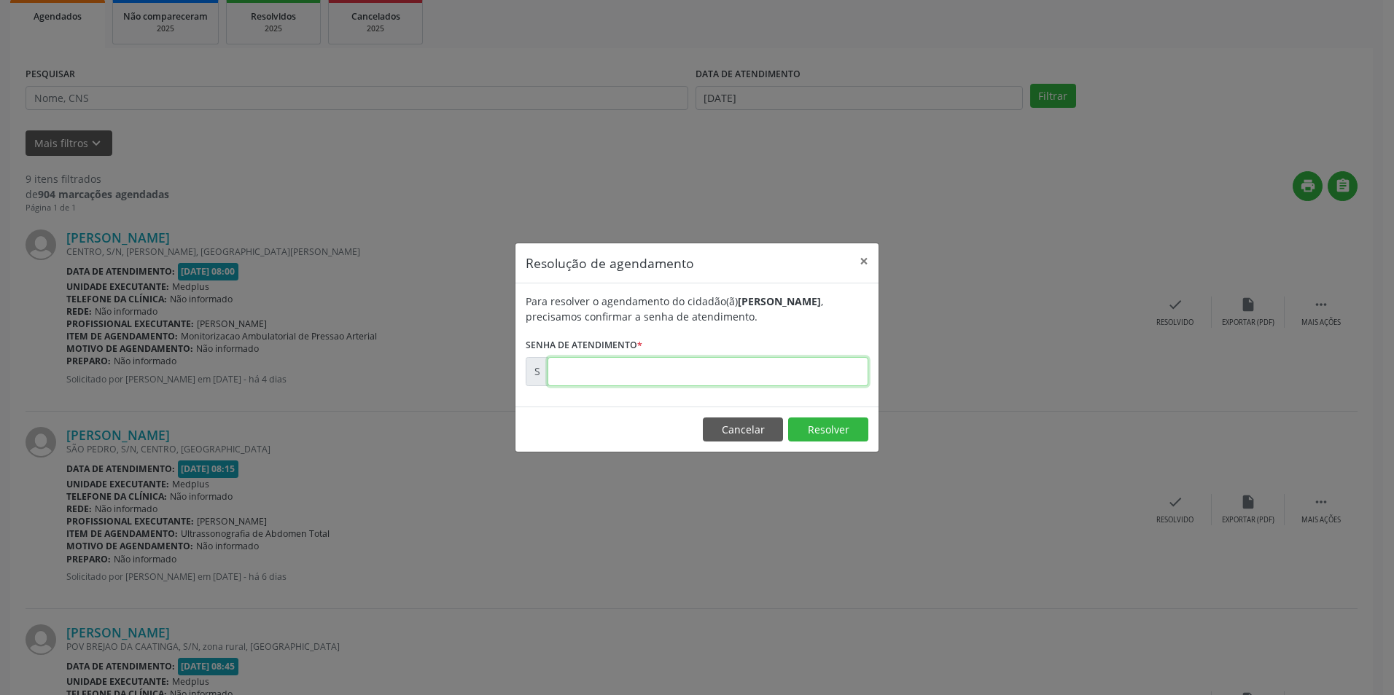
click at [809, 368] on input "text" at bounding box center [707, 371] width 321 height 29
type input "00174366"
click at [814, 426] on button "Resolver" at bounding box center [828, 430] width 80 height 25
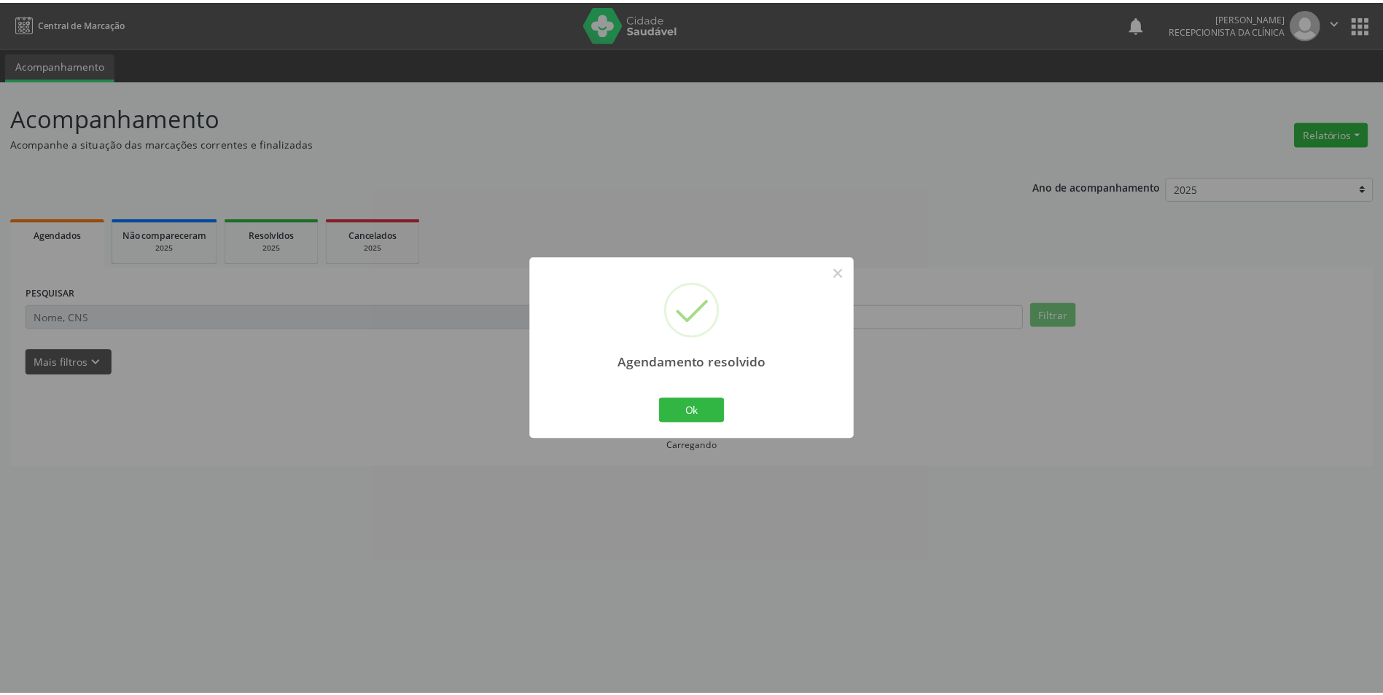
scroll to position [0, 0]
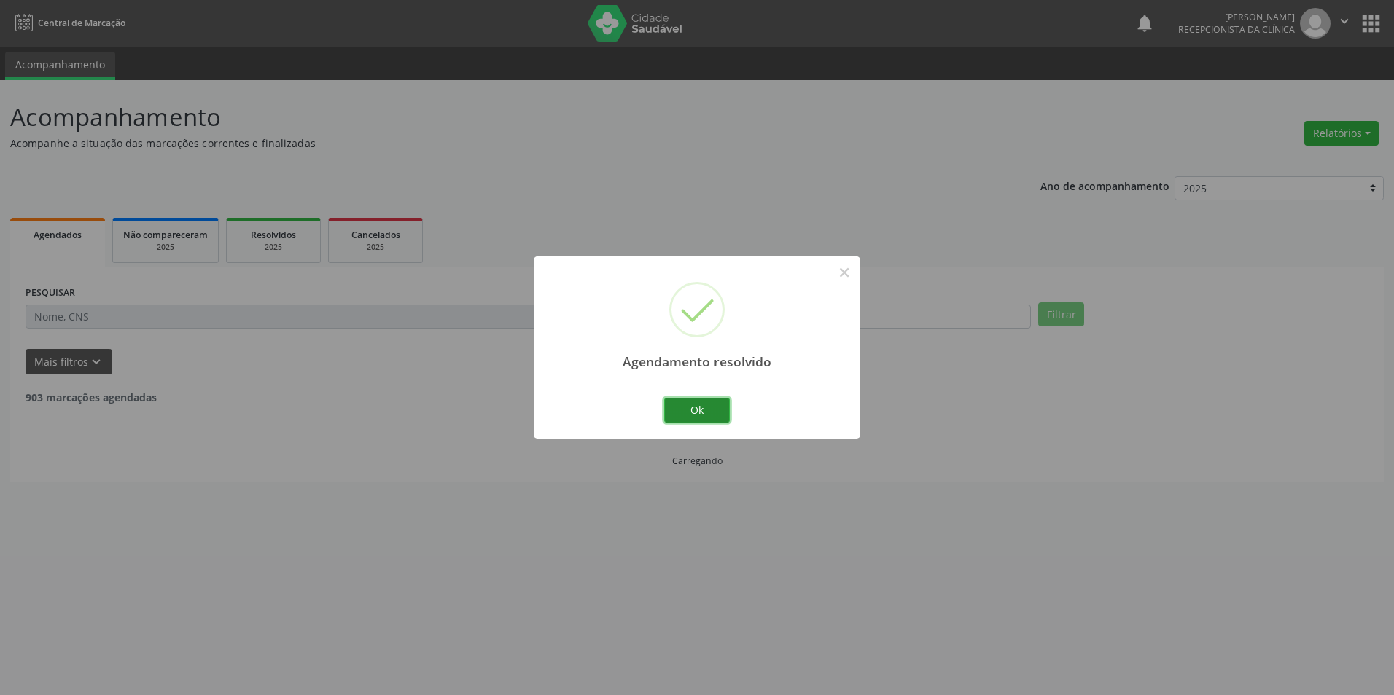
click at [695, 413] on button "Ok" at bounding box center [697, 410] width 66 height 25
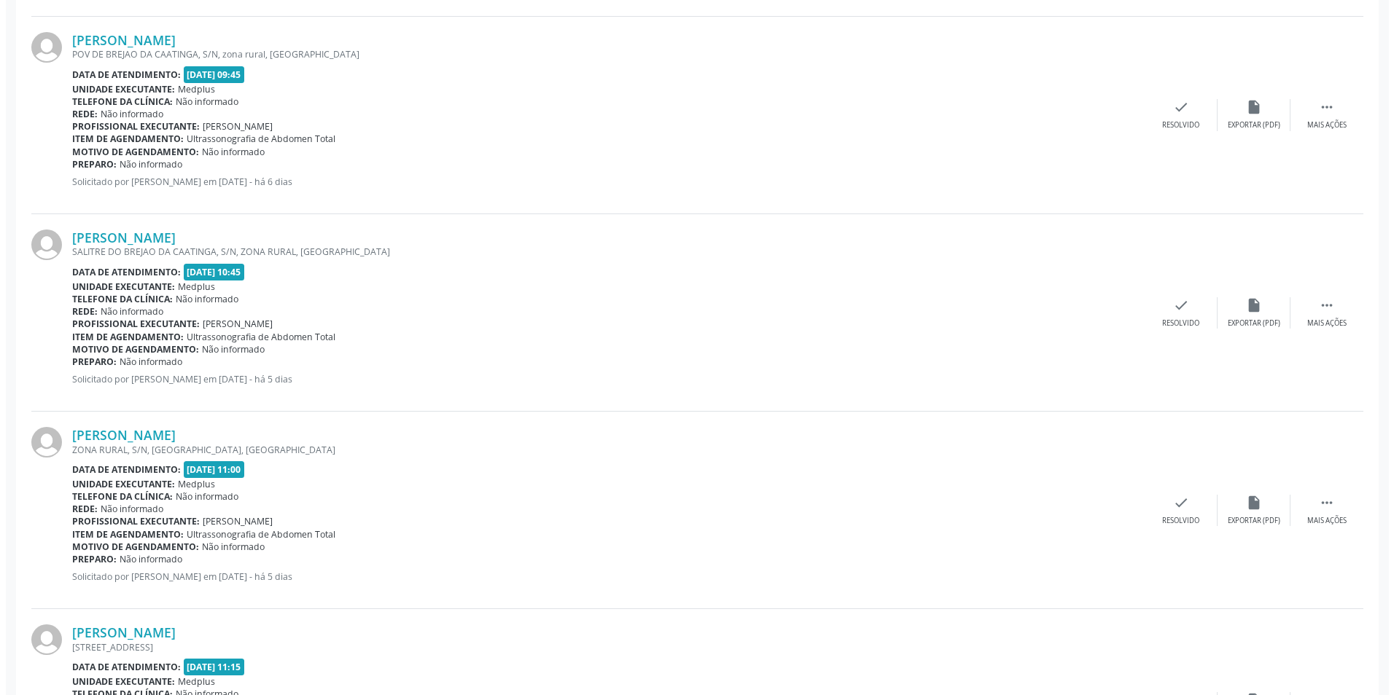
scroll to position [1020, 0]
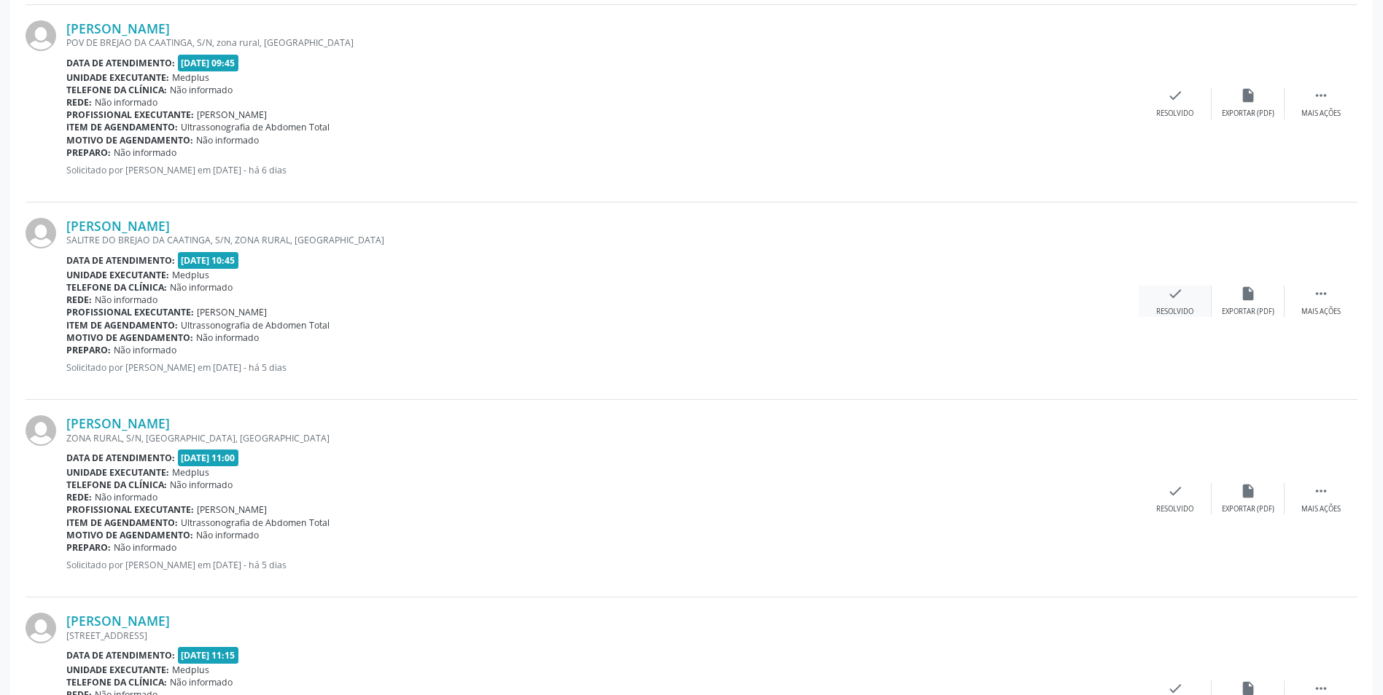
click at [1173, 303] on div "check Resolvido" at bounding box center [1175, 301] width 73 height 31
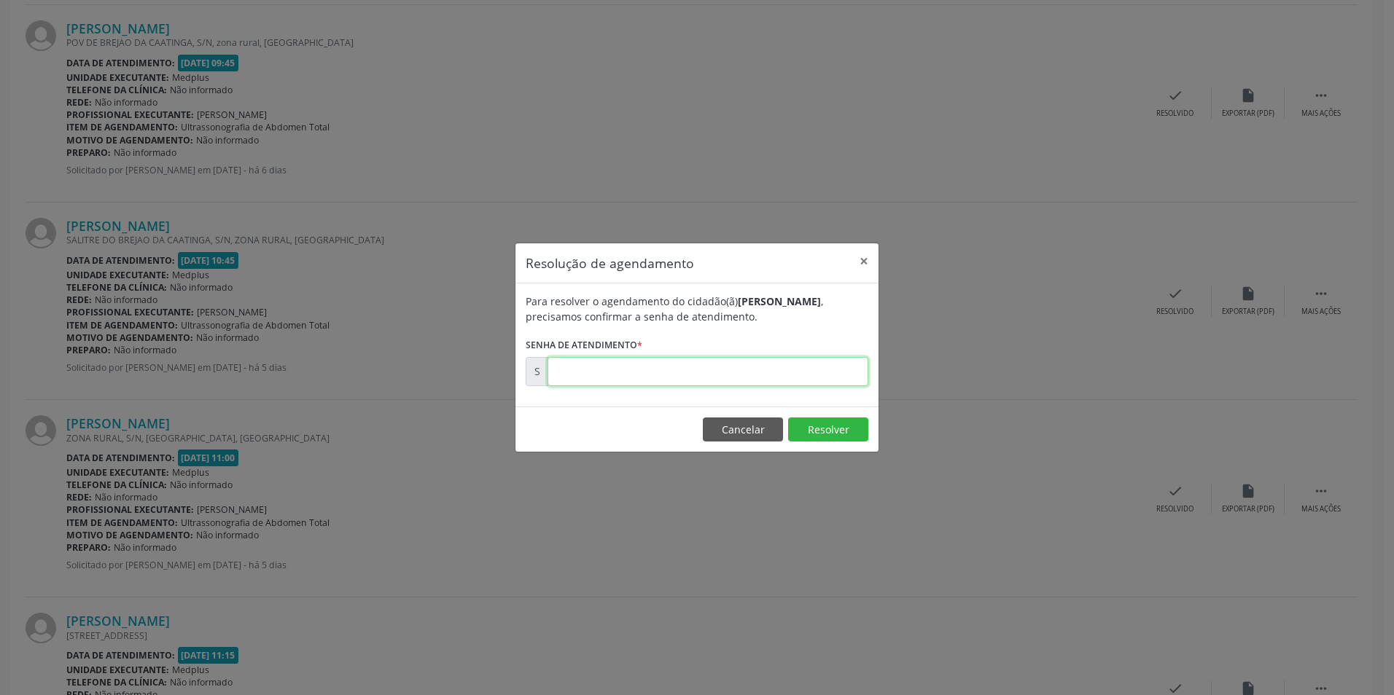
click at [717, 380] on input "text" at bounding box center [707, 371] width 321 height 29
type input "00173914"
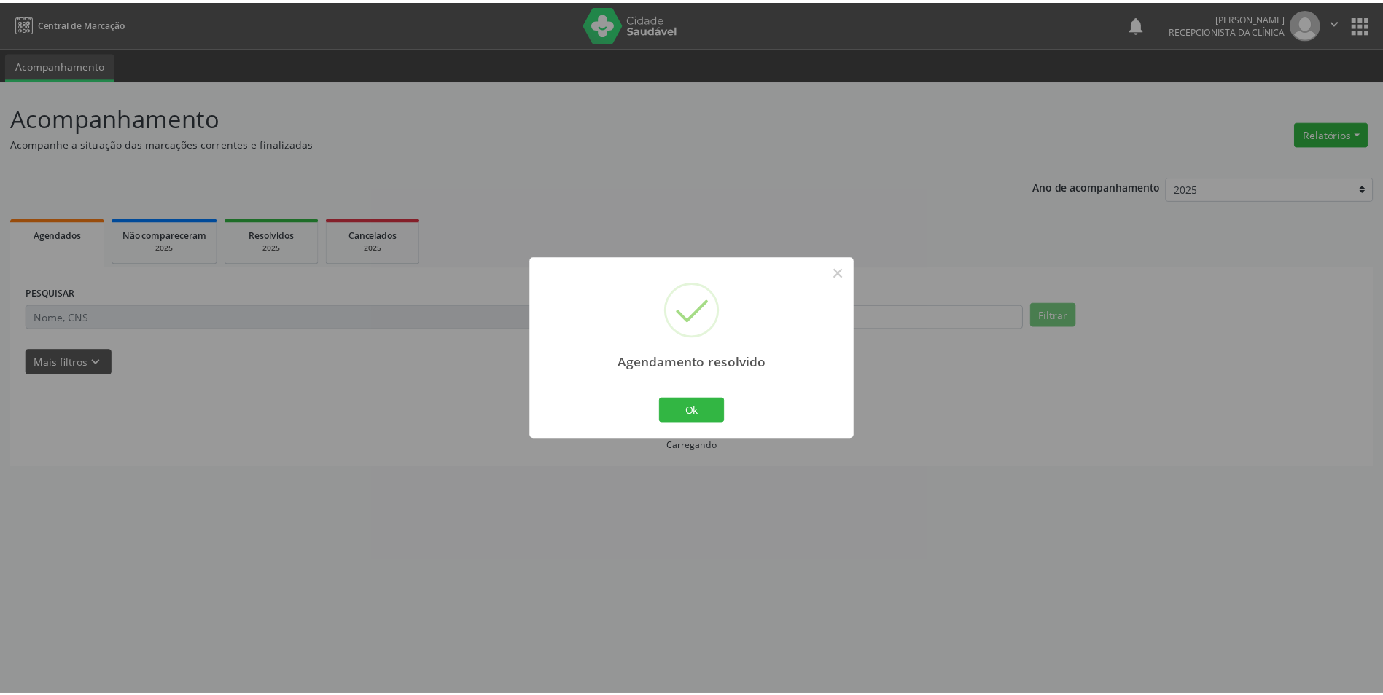
scroll to position [0, 0]
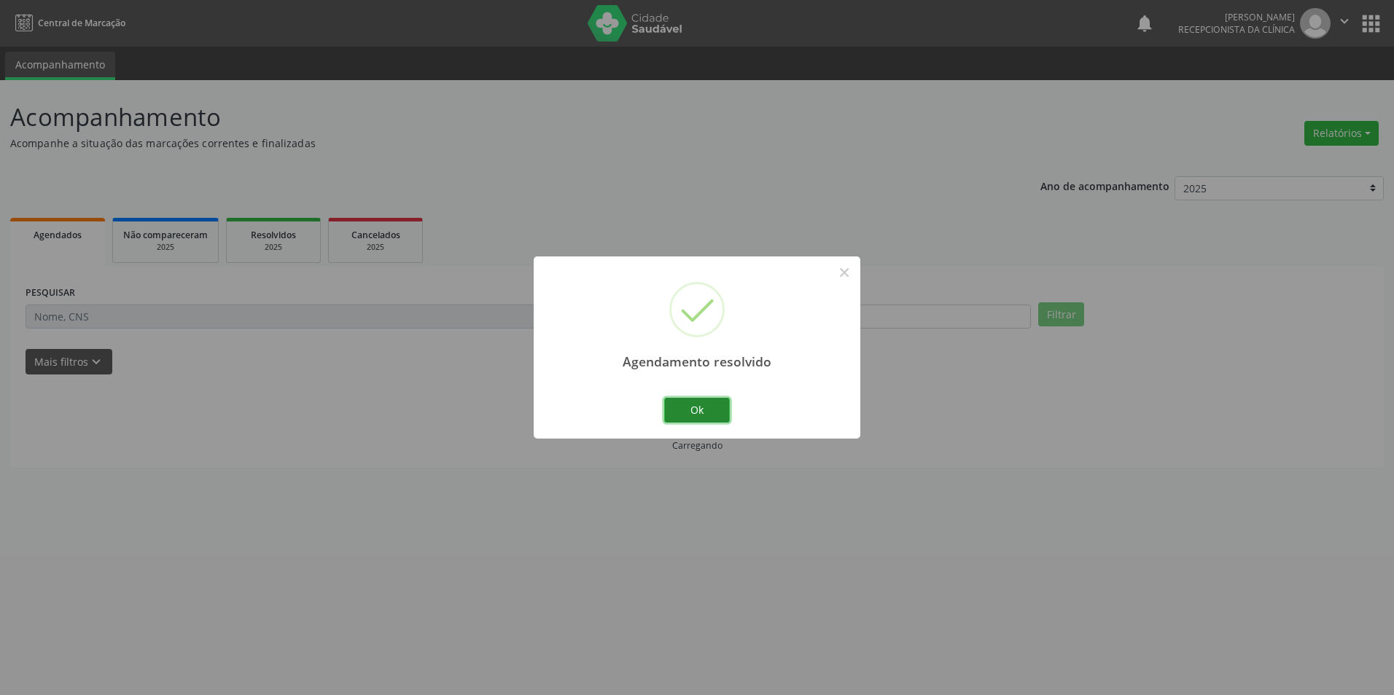
click at [704, 409] on button "Ok" at bounding box center [697, 410] width 66 height 25
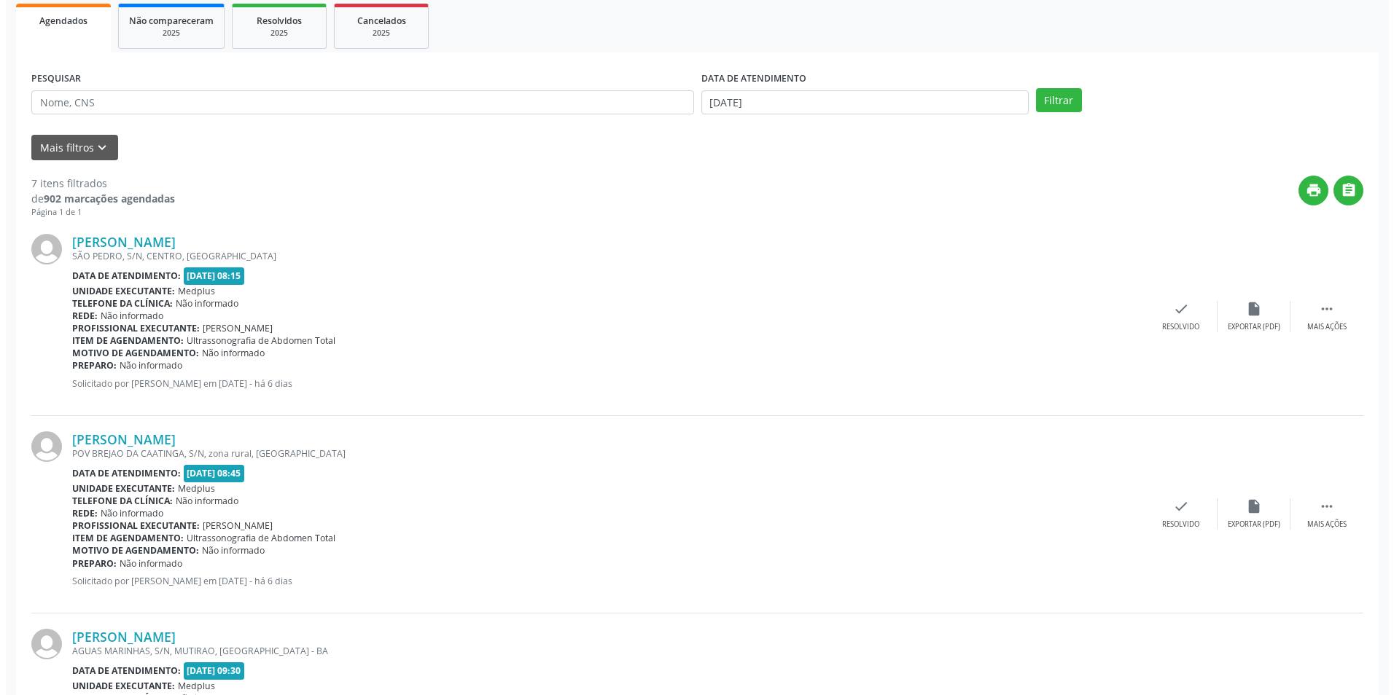
scroll to position [219, 0]
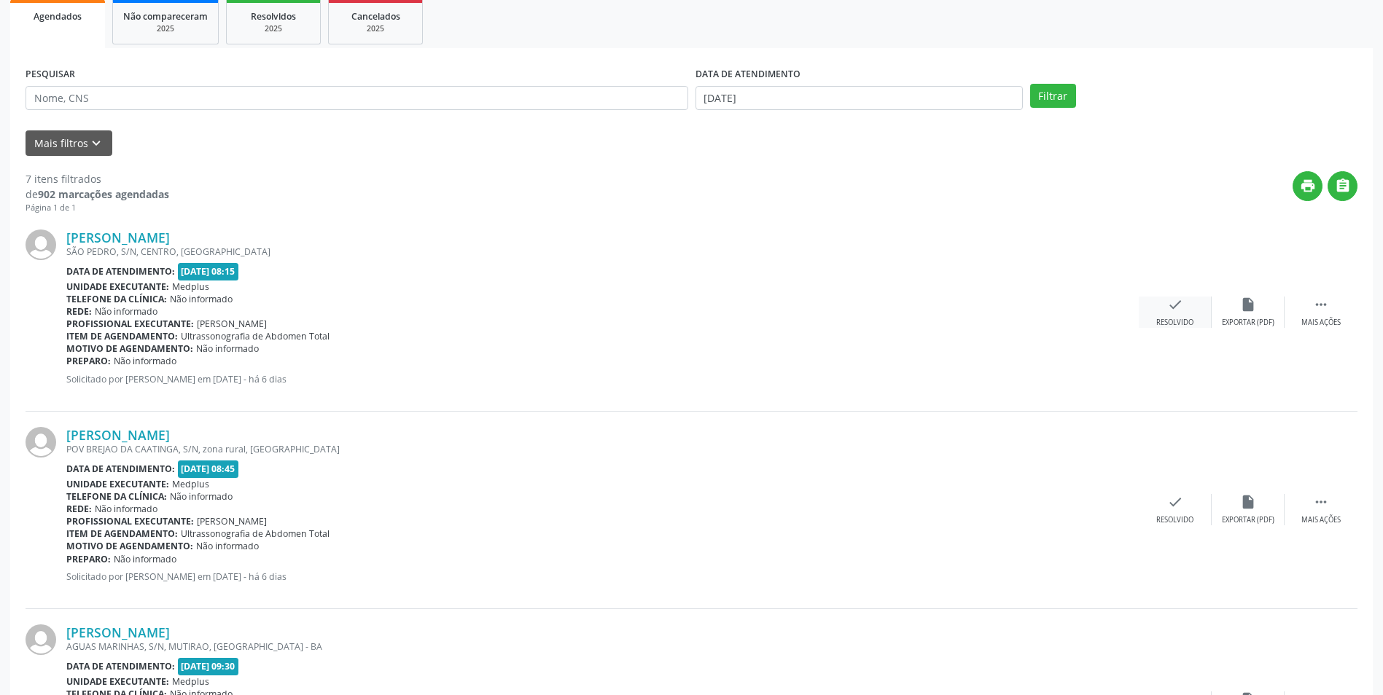
click at [1177, 325] on div "Resolvido" at bounding box center [1174, 323] width 37 height 10
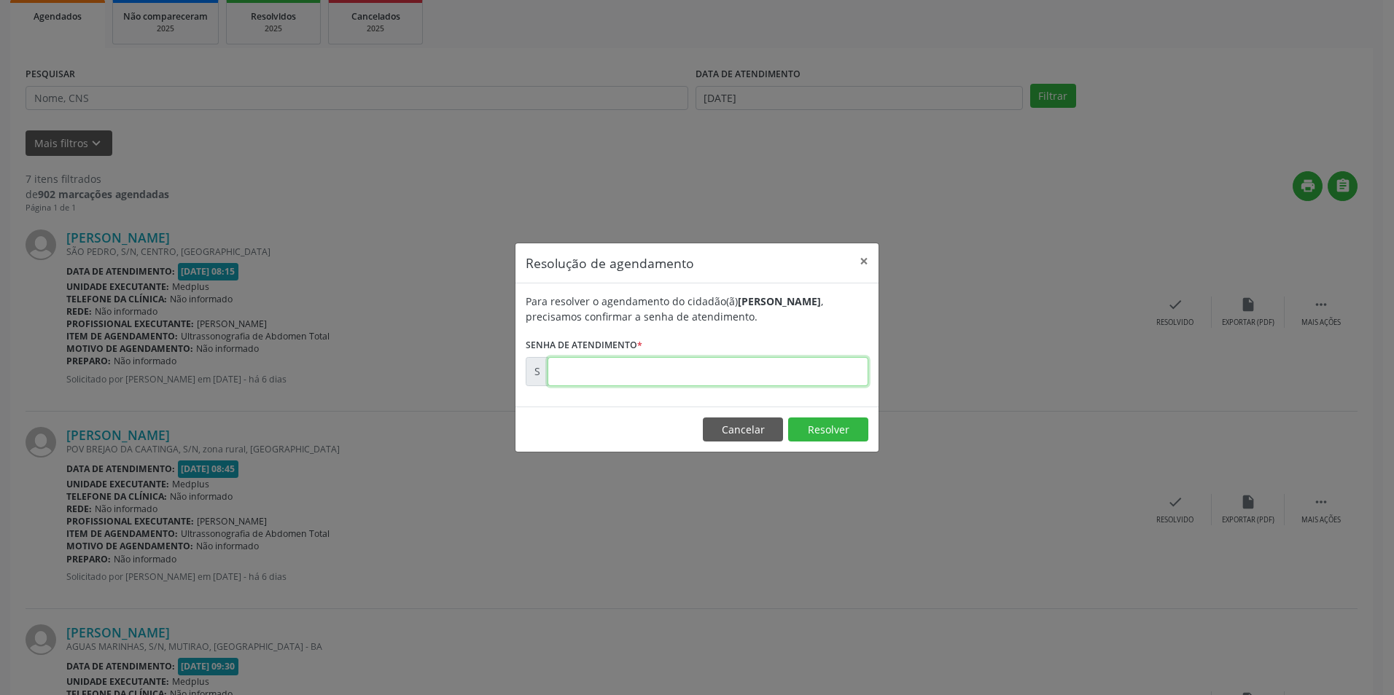
click at [567, 364] on input "text" at bounding box center [707, 371] width 321 height 29
drag, startPoint x: 567, startPoint y: 364, endPoint x: 551, endPoint y: 371, distance: 17.3
click at [551, 371] on input "text" at bounding box center [707, 371] width 321 height 29
click at [565, 371] on input "text" at bounding box center [707, 371] width 321 height 29
type input "00173771"
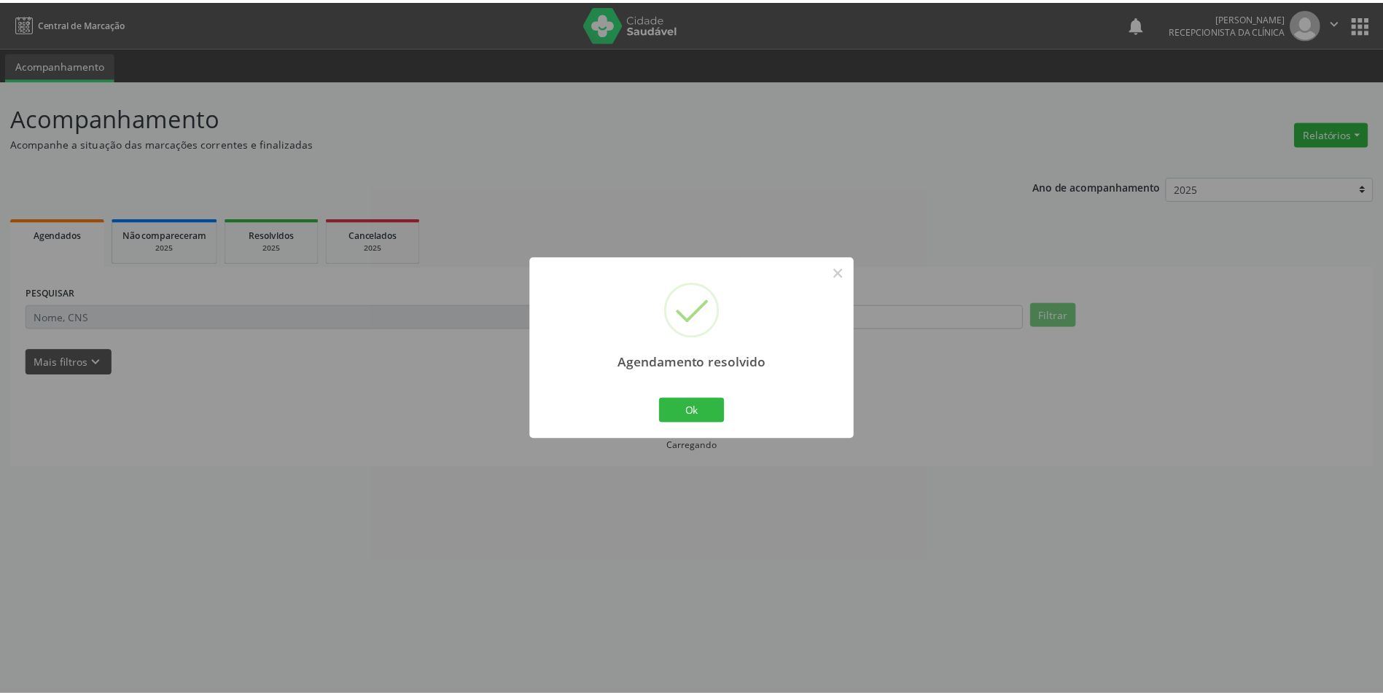
scroll to position [0, 0]
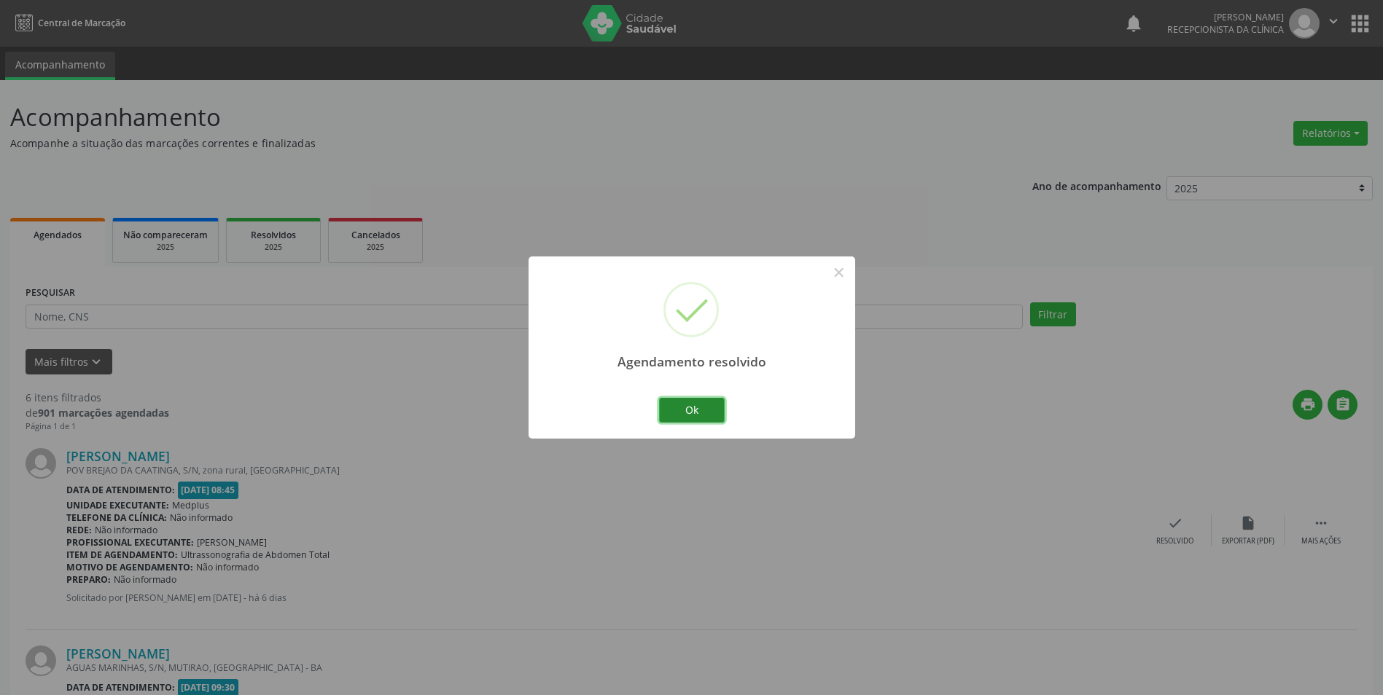
click at [705, 414] on button "Ok" at bounding box center [692, 410] width 66 height 25
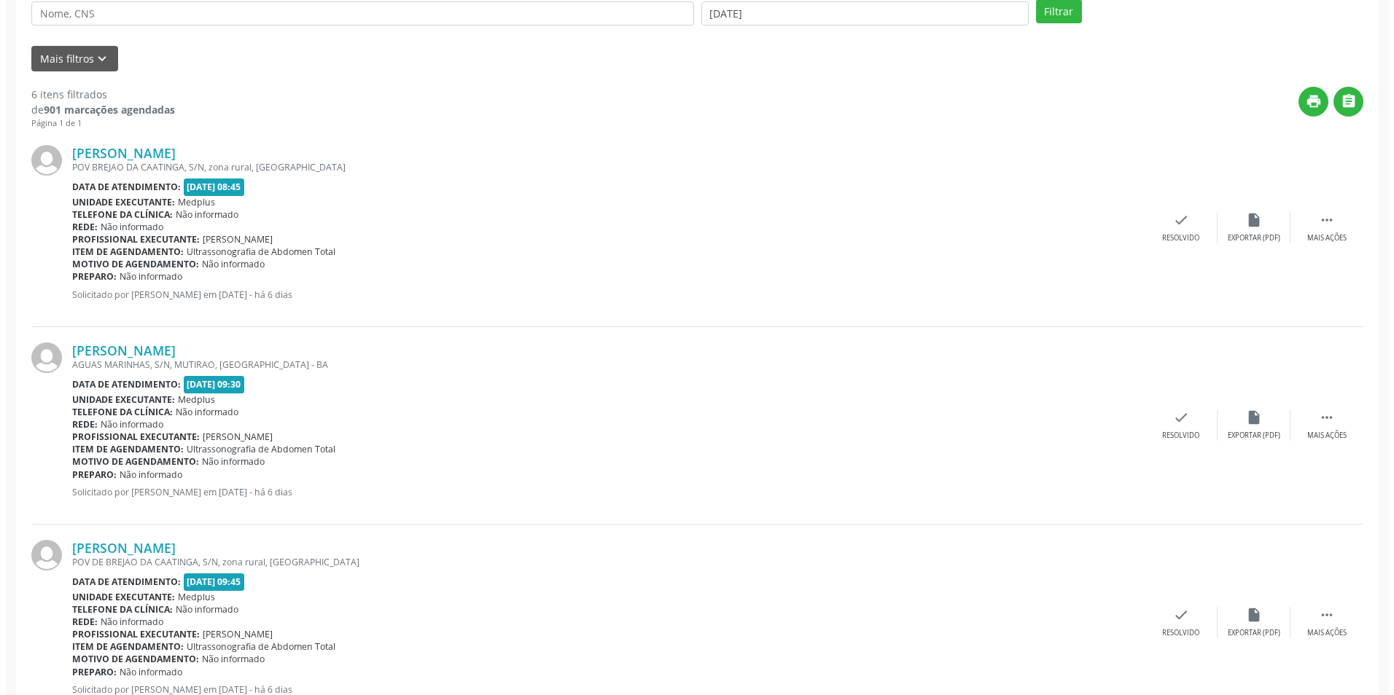
scroll to position [292, 0]
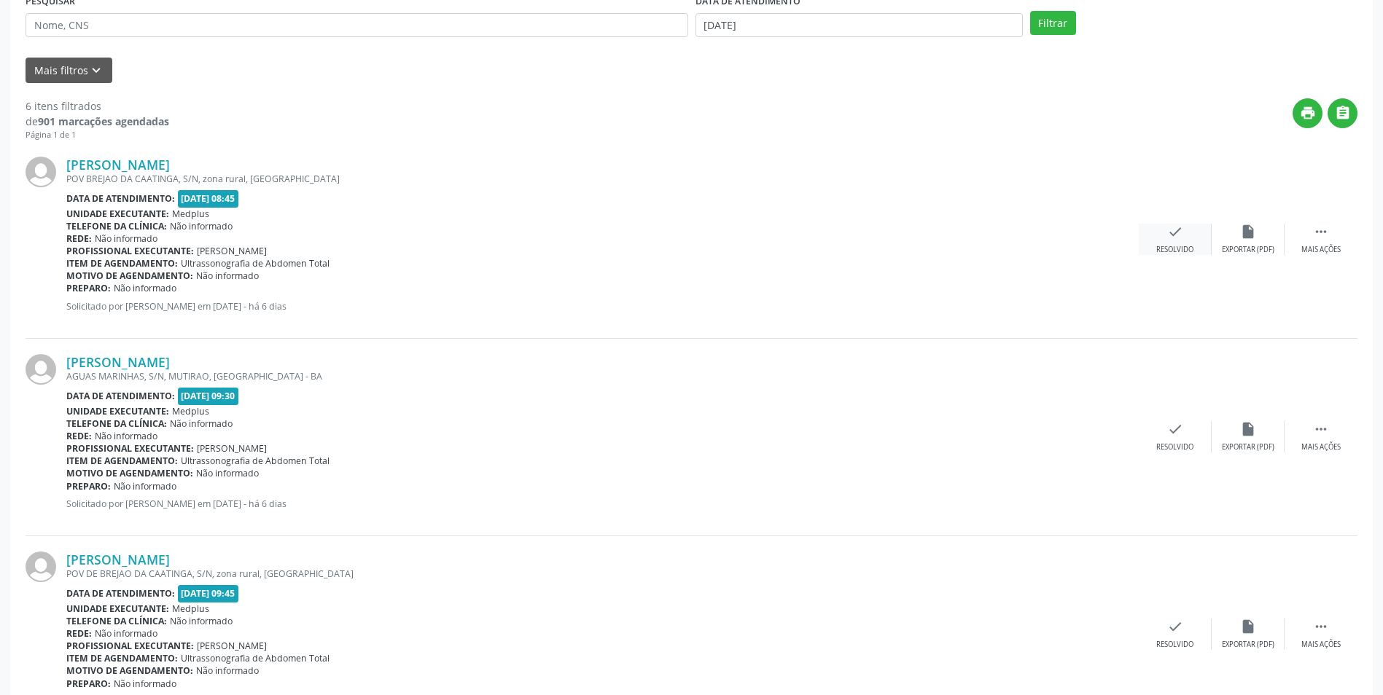
click at [1160, 247] on div "Resolvido" at bounding box center [1174, 250] width 37 height 10
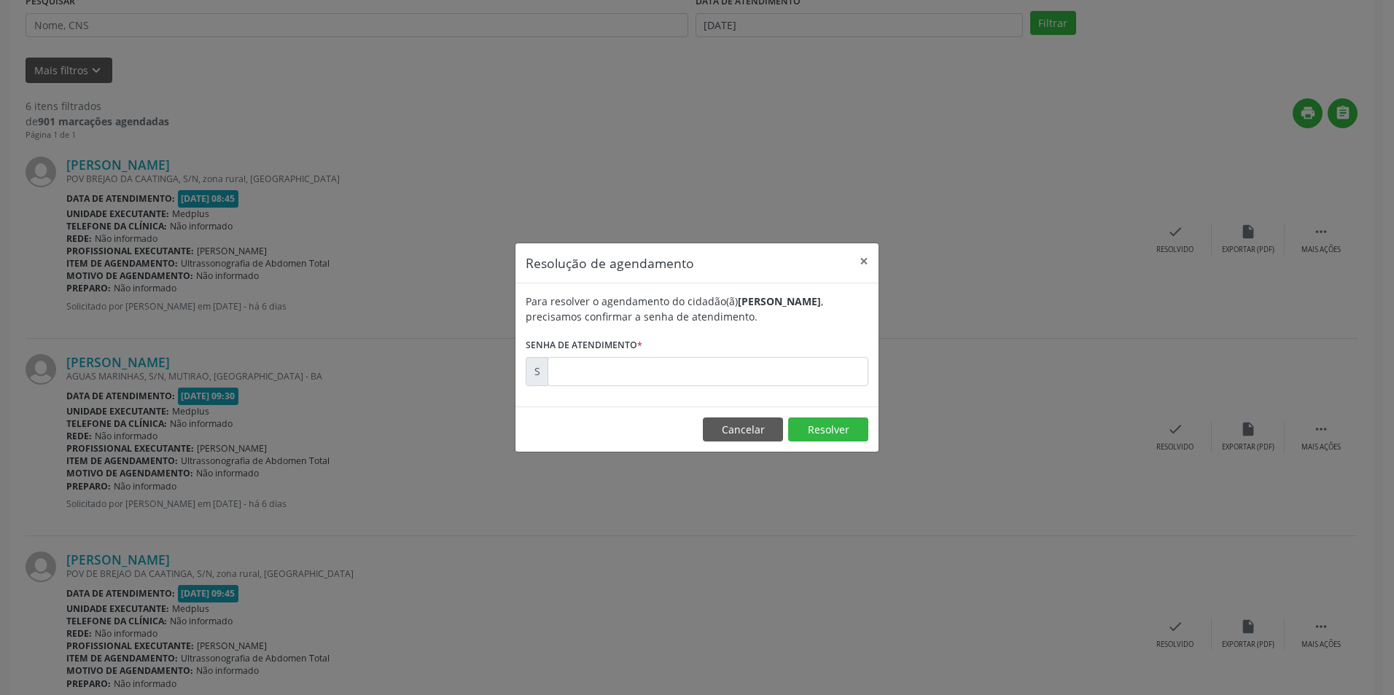
click at [831, 352] on form "Para resolver o agendamento do cidadão(ã) [PERSON_NAME] , precisamos confirmar …" at bounding box center [697, 340] width 343 height 93
click at [827, 359] on input "text" at bounding box center [707, 371] width 321 height 29
type input "00173776"
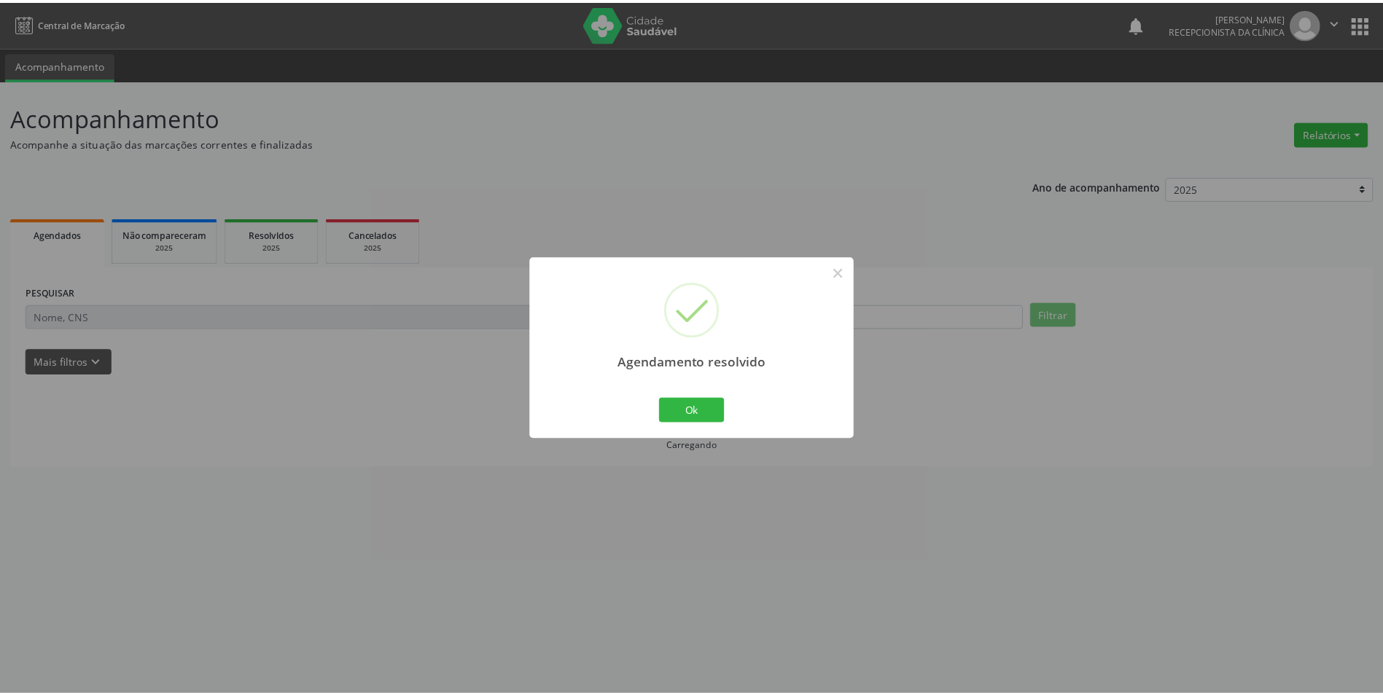
scroll to position [0, 0]
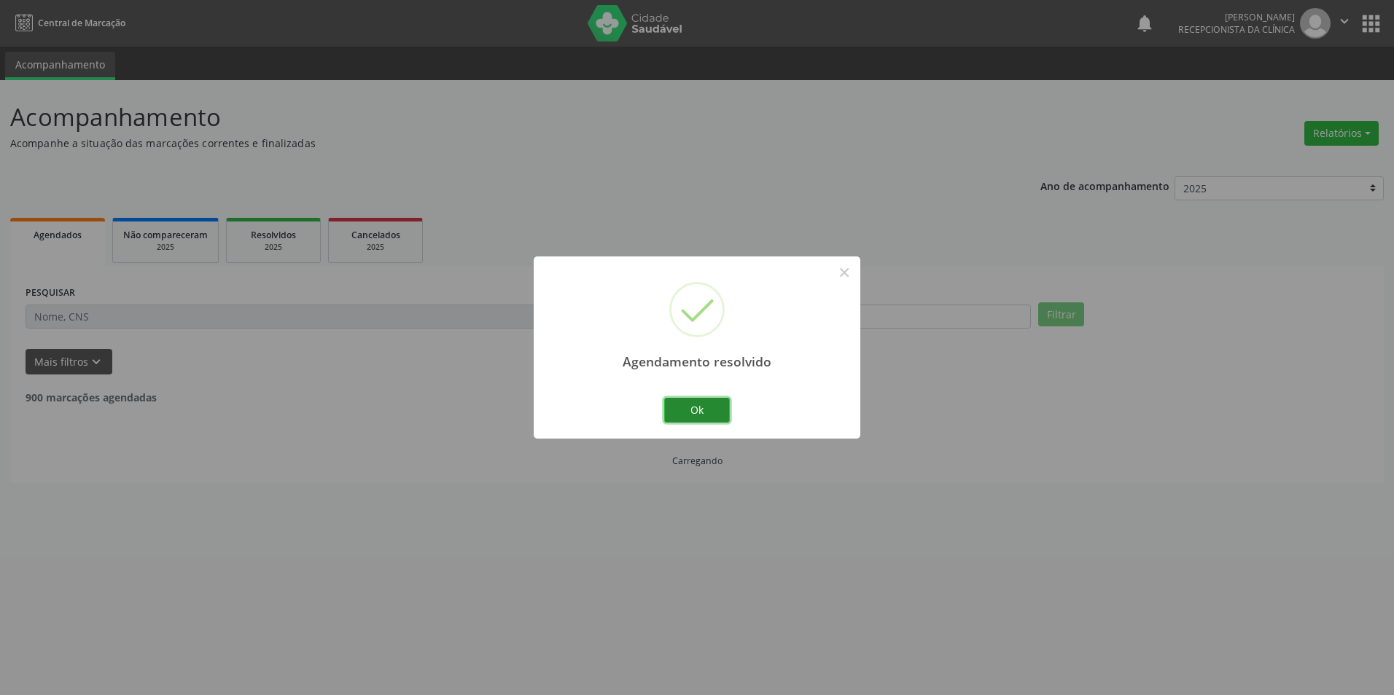
click at [686, 407] on button "Ok" at bounding box center [697, 410] width 66 height 25
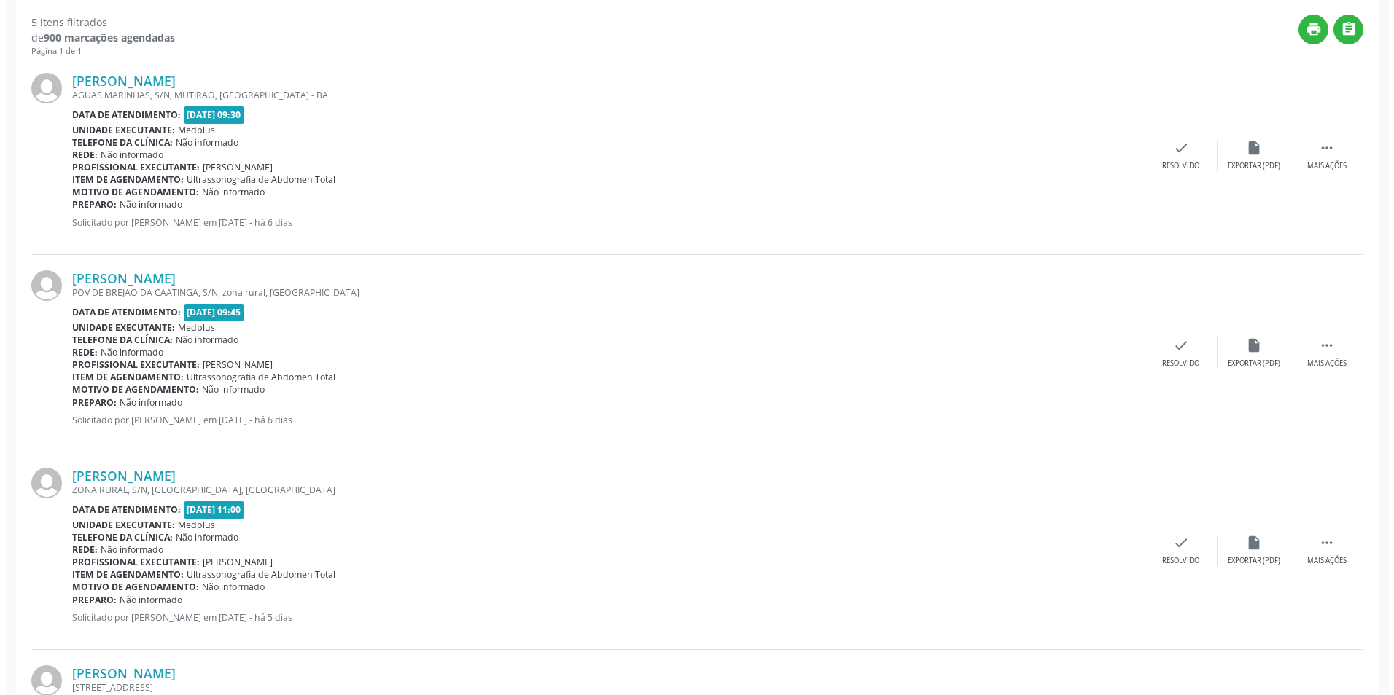
scroll to position [167, 0]
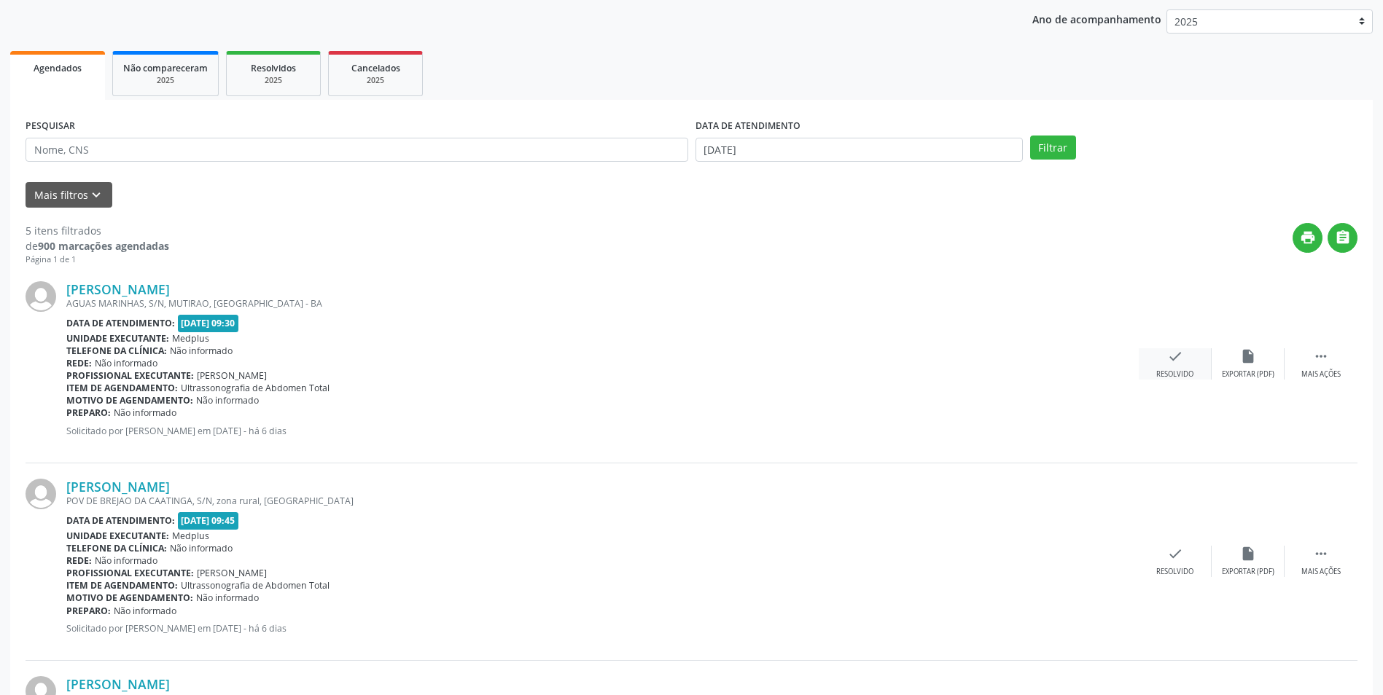
click at [1179, 378] on div "Resolvido" at bounding box center [1174, 375] width 37 height 10
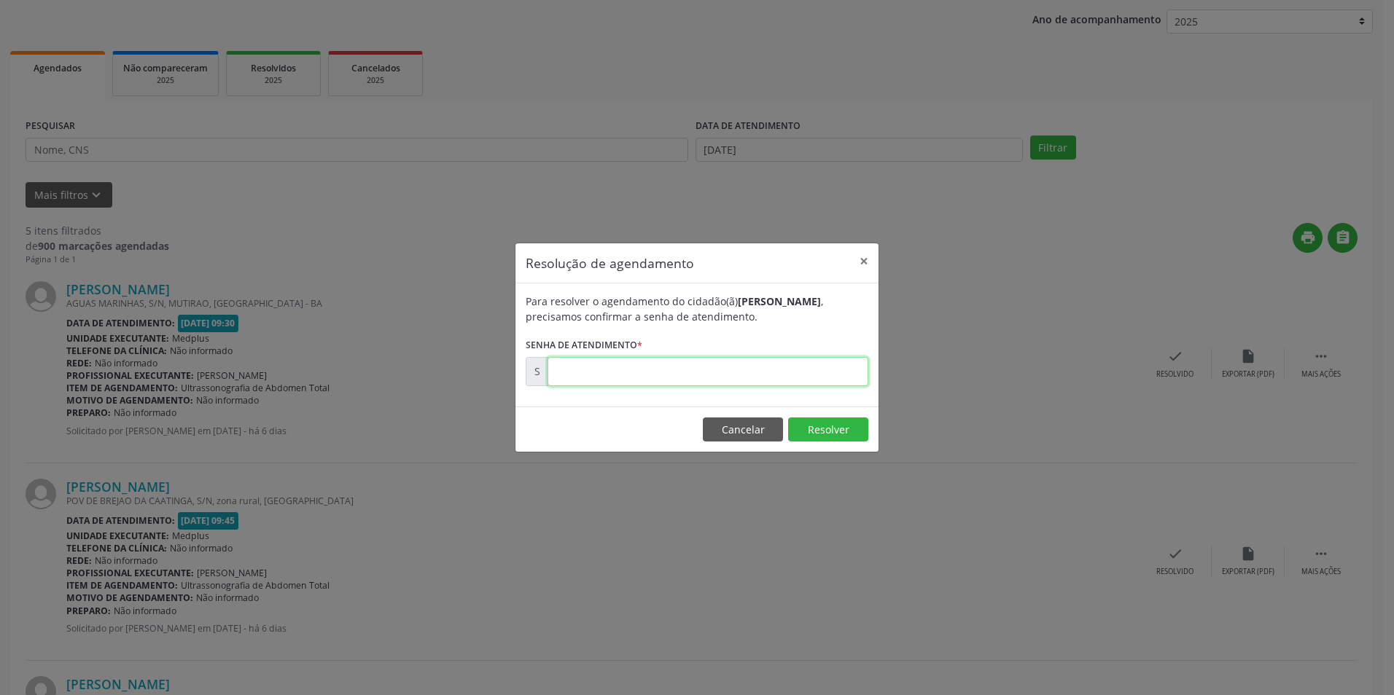
click at [559, 373] on input "text" at bounding box center [707, 371] width 321 height 29
type input "00173780"
click at [838, 429] on button "Resolver" at bounding box center [828, 430] width 80 height 25
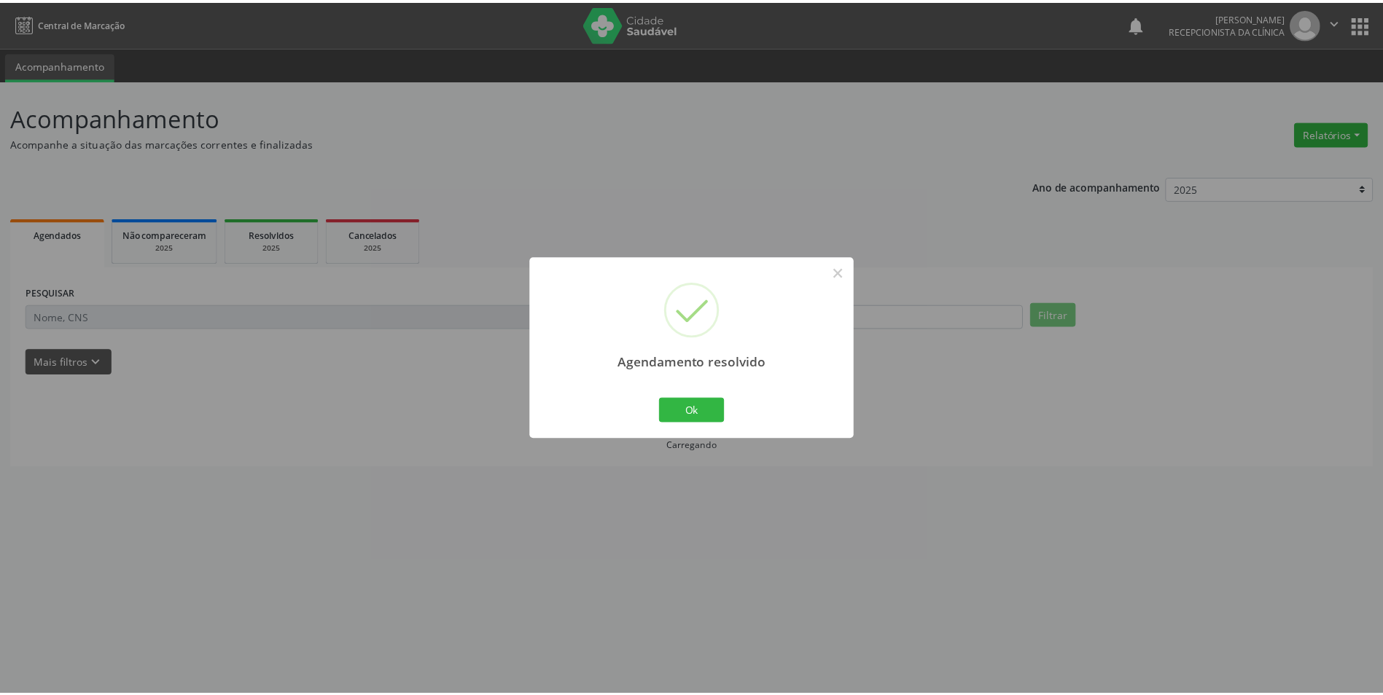
scroll to position [0, 0]
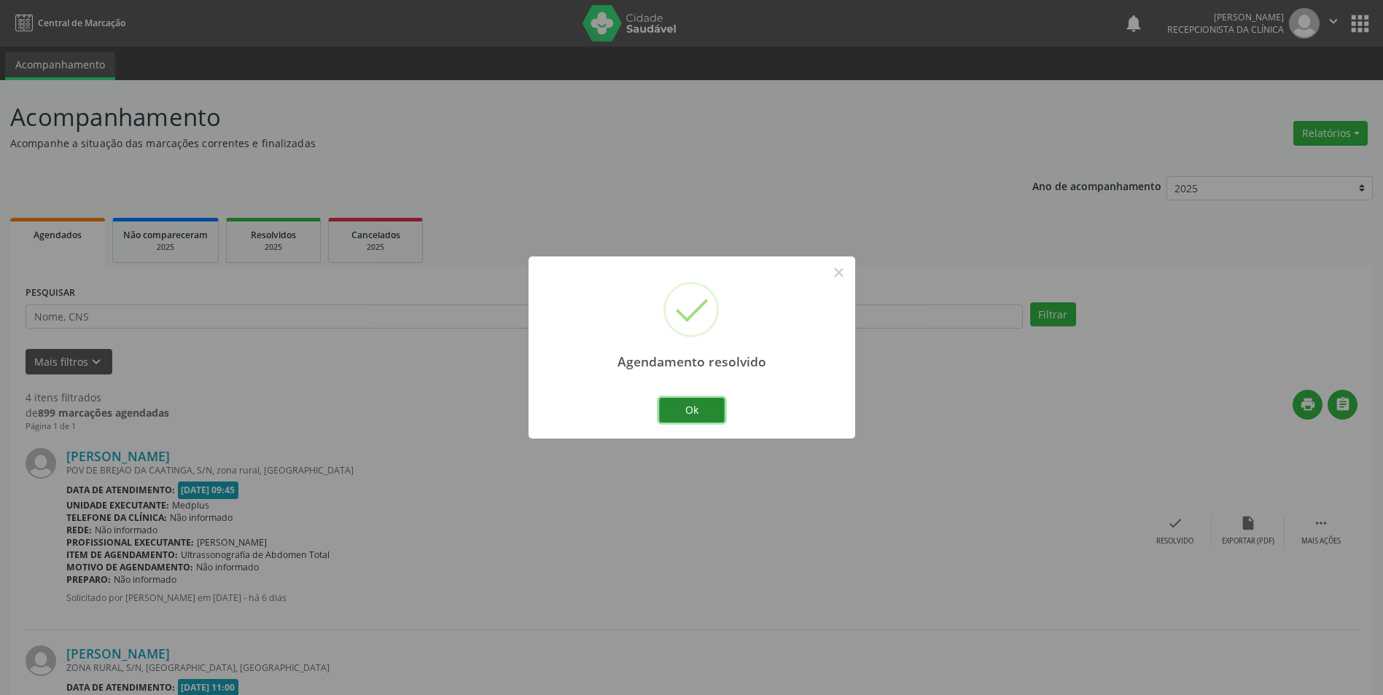
click at [678, 418] on button "Ok" at bounding box center [692, 410] width 66 height 25
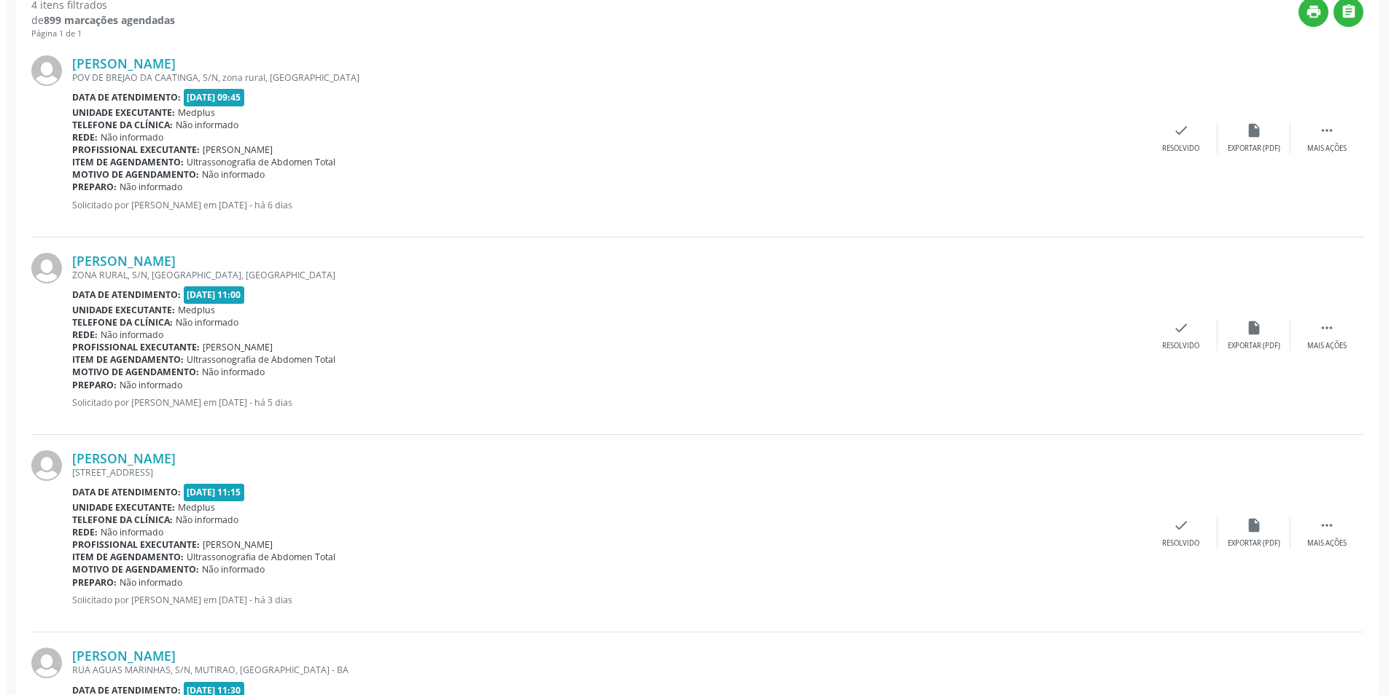
scroll to position [334, 0]
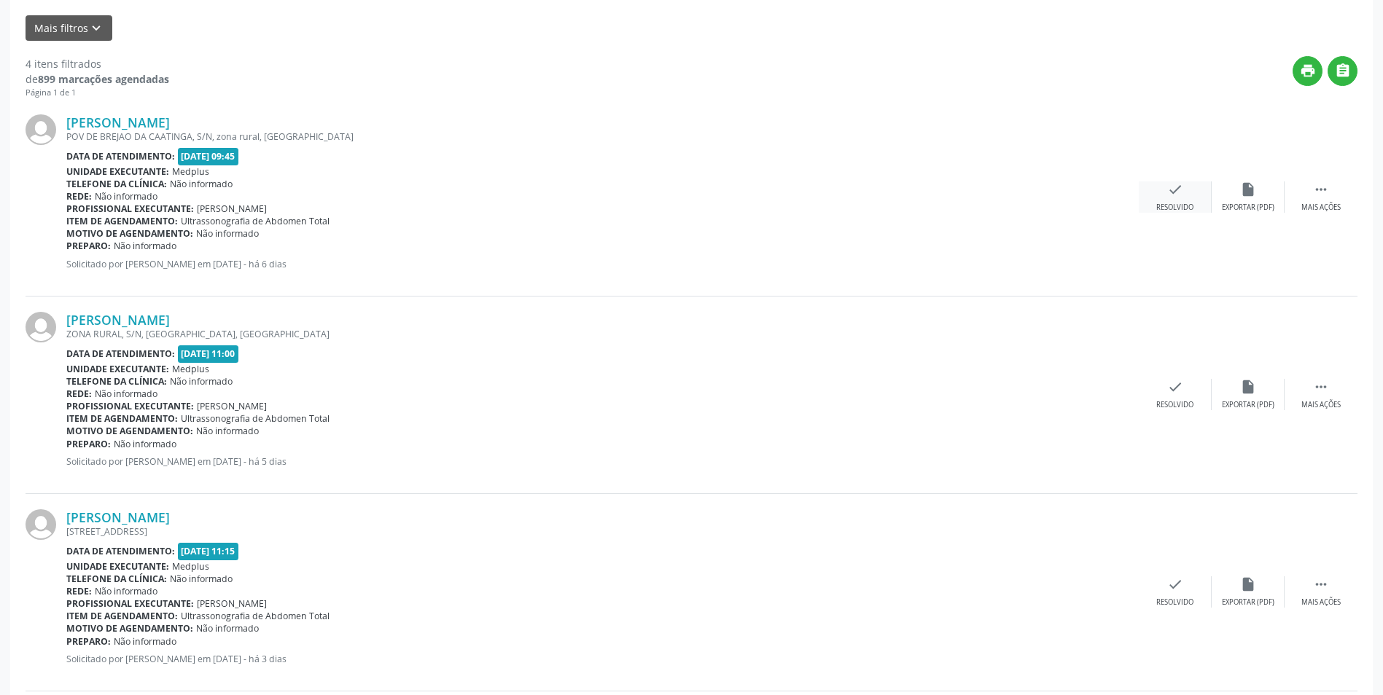
click at [1185, 200] on div "check Resolvido" at bounding box center [1175, 196] width 73 height 31
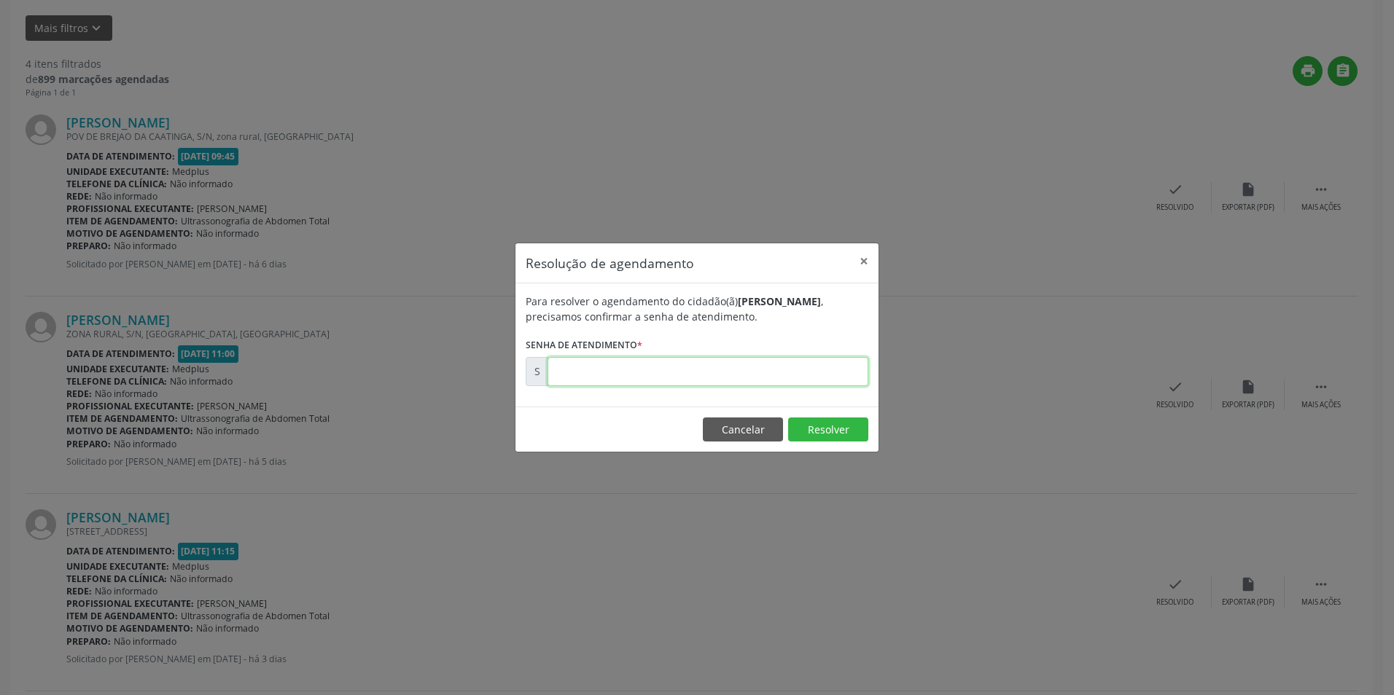
click at [715, 375] on input "text" at bounding box center [707, 371] width 321 height 29
type input "00173781"
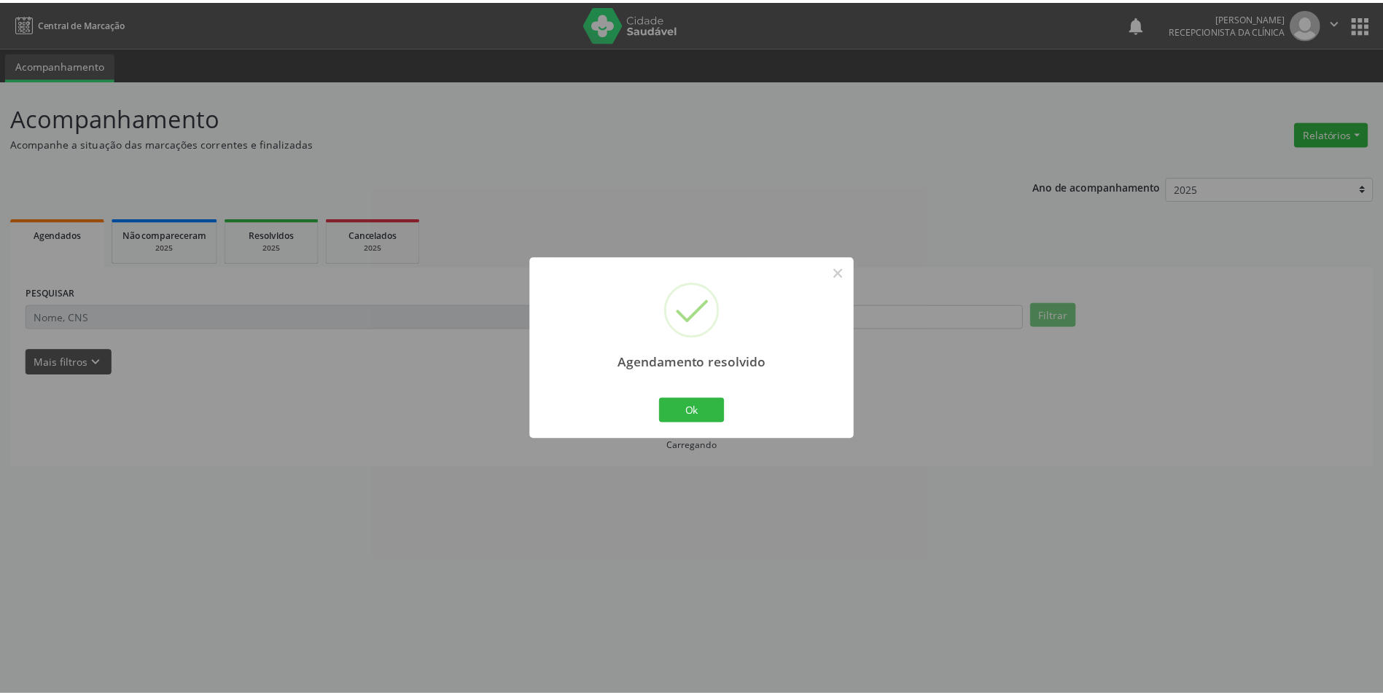
scroll to position [0, 0]
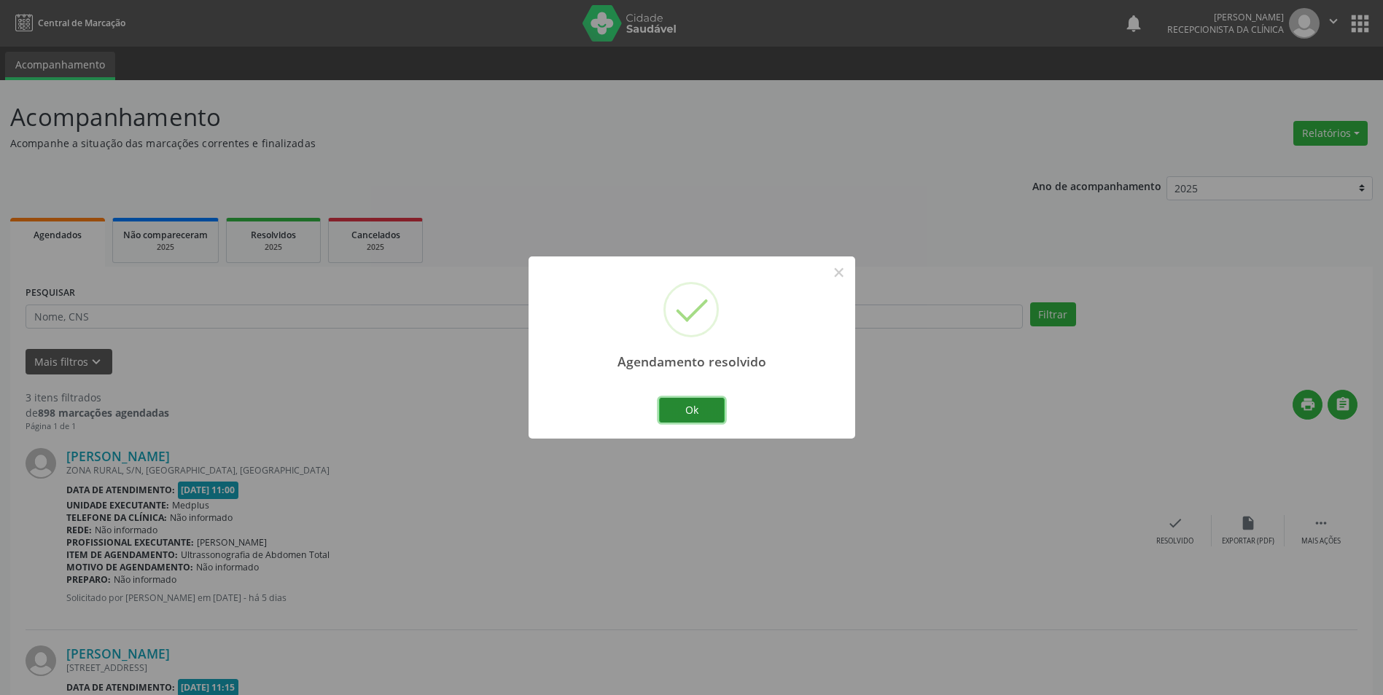
click at [702, 414] on button "Ok" at bounding box center [692, 410] width 66 height 25
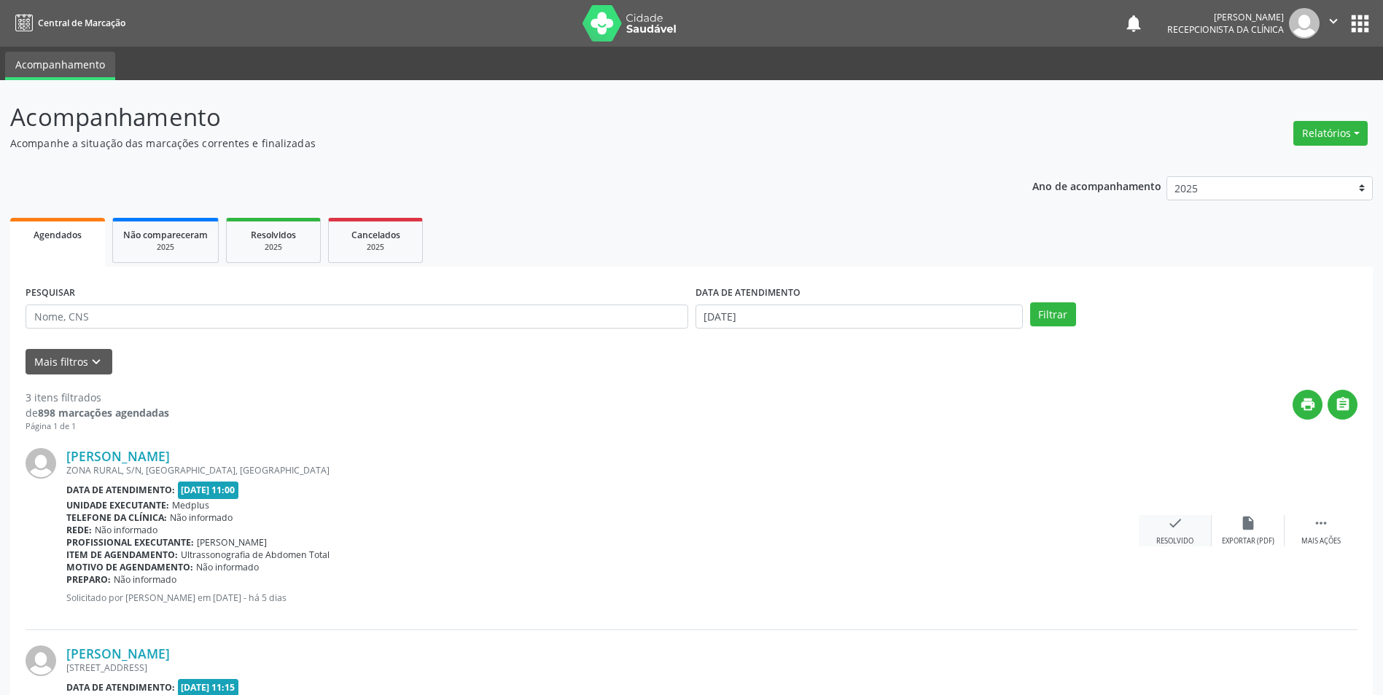
click at [1173, 525] on icon "check" at bounding box center [1175, 523] width 16 height 16
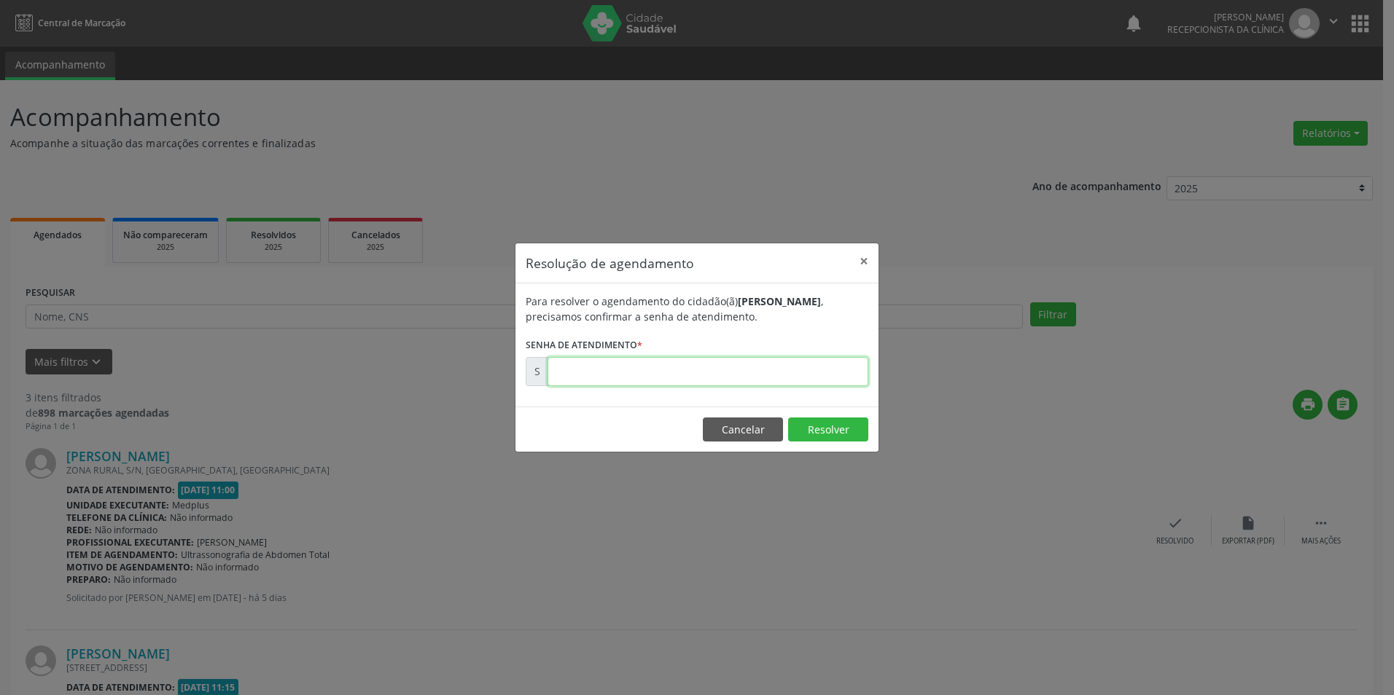
click at [649, 372] on input "text" at bounding box center [707, 371] width 321 height 29
type input "00173916"
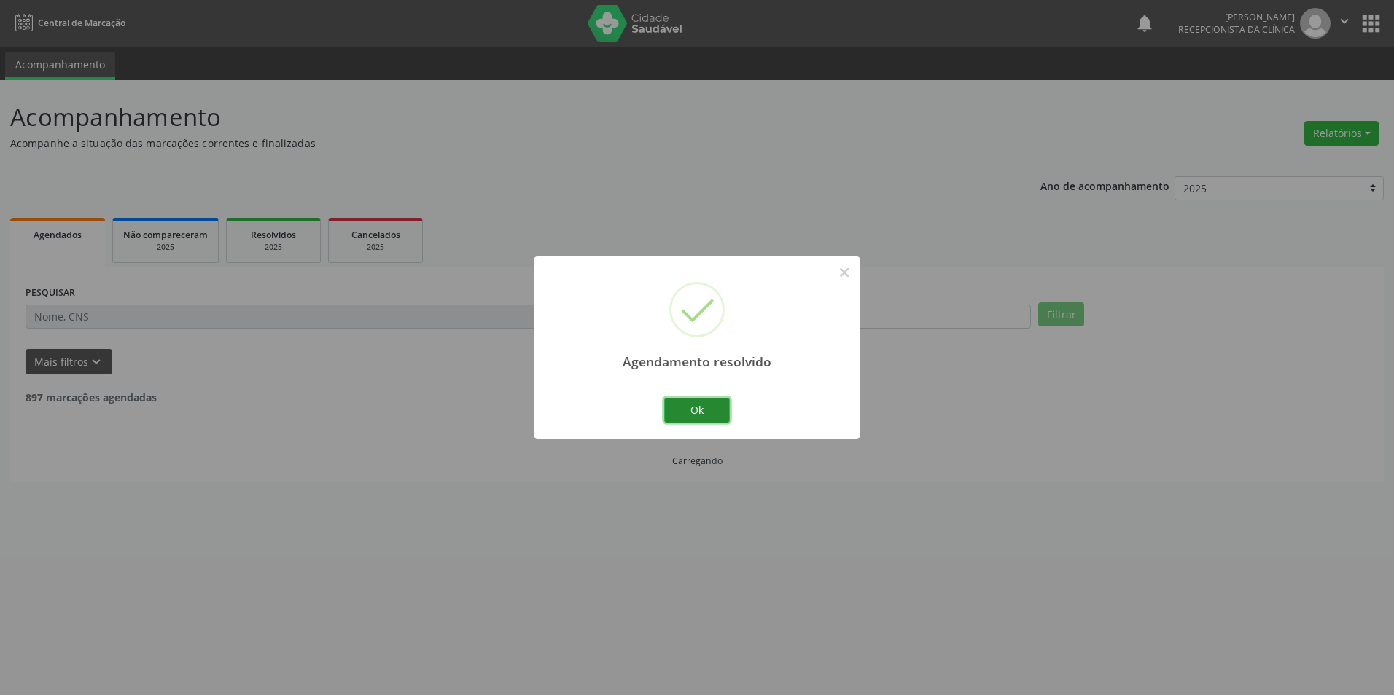
click at [713, 399] on button "Ok" at bounding box center [697, 410] width 66 height 25
